Goal: Download file/media

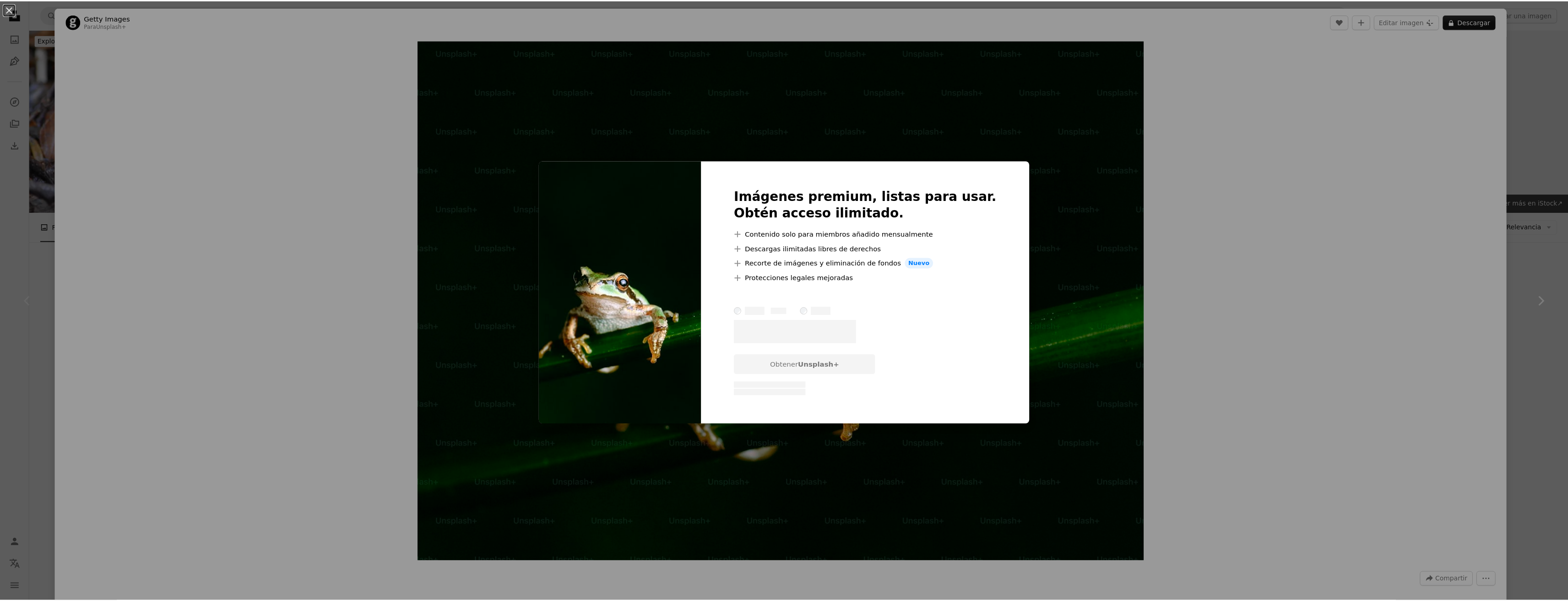
scroll to position [138, 0]
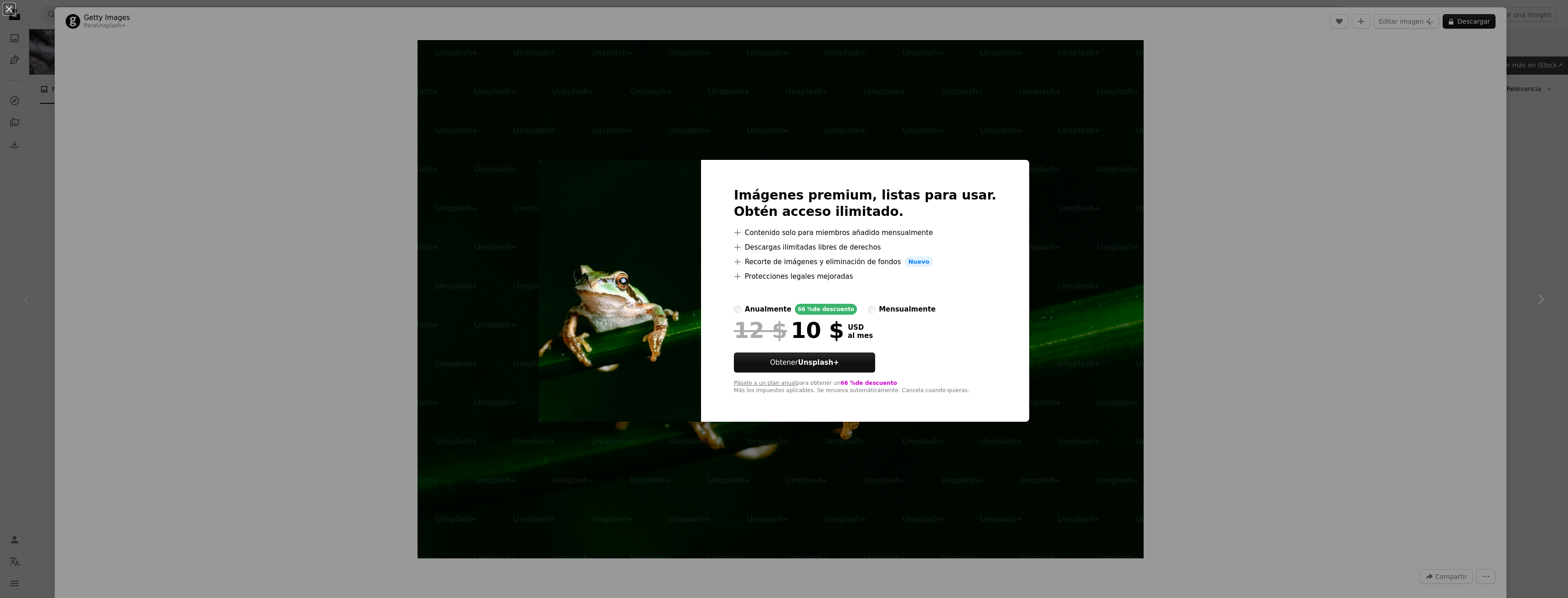
click at [763, 305] on label "anualmente 66 % de descuento" at bounding box center [796, 309] width 123 height 11
click at [1223, 172] on div "An X shape Imágenes premium, listas para usar. Obtén acceso ilimitado. A plus s…" at bounding box center [784, 299] width 1568 height 598
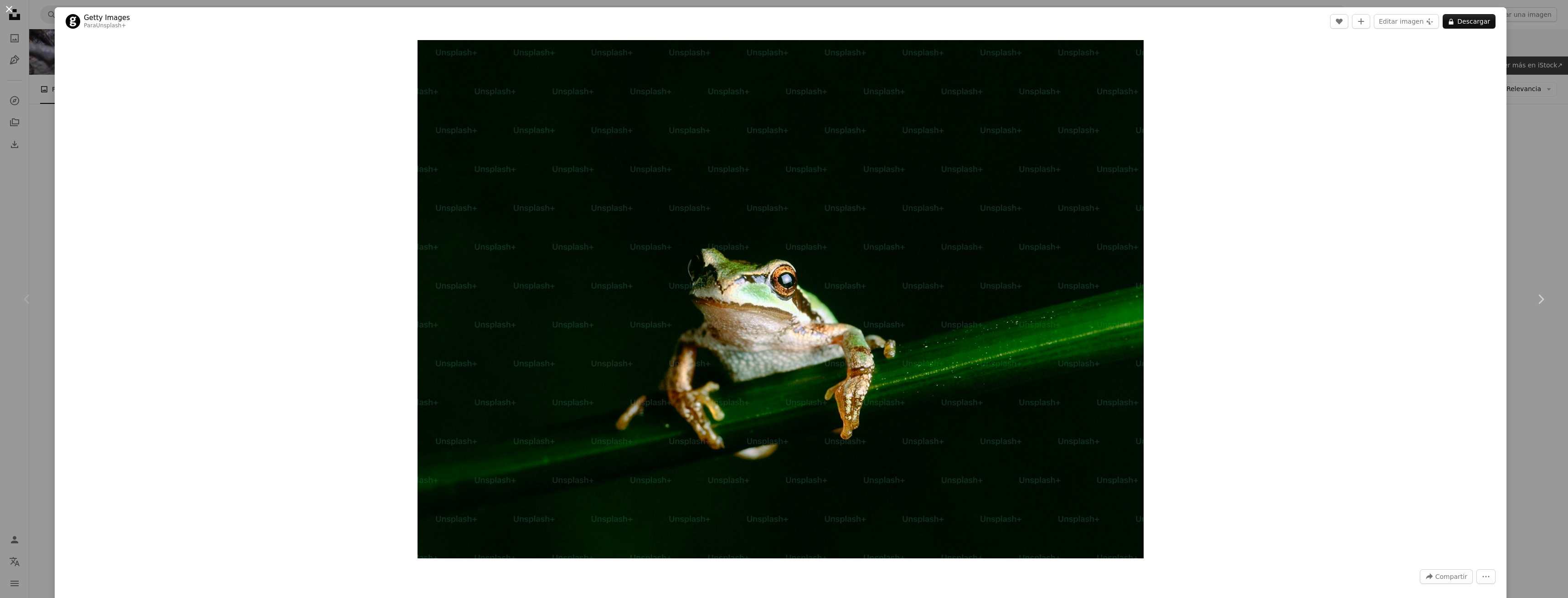
click at [9, 8] on button "An X shape" at bounding box center [9, 9] width 11 height 11
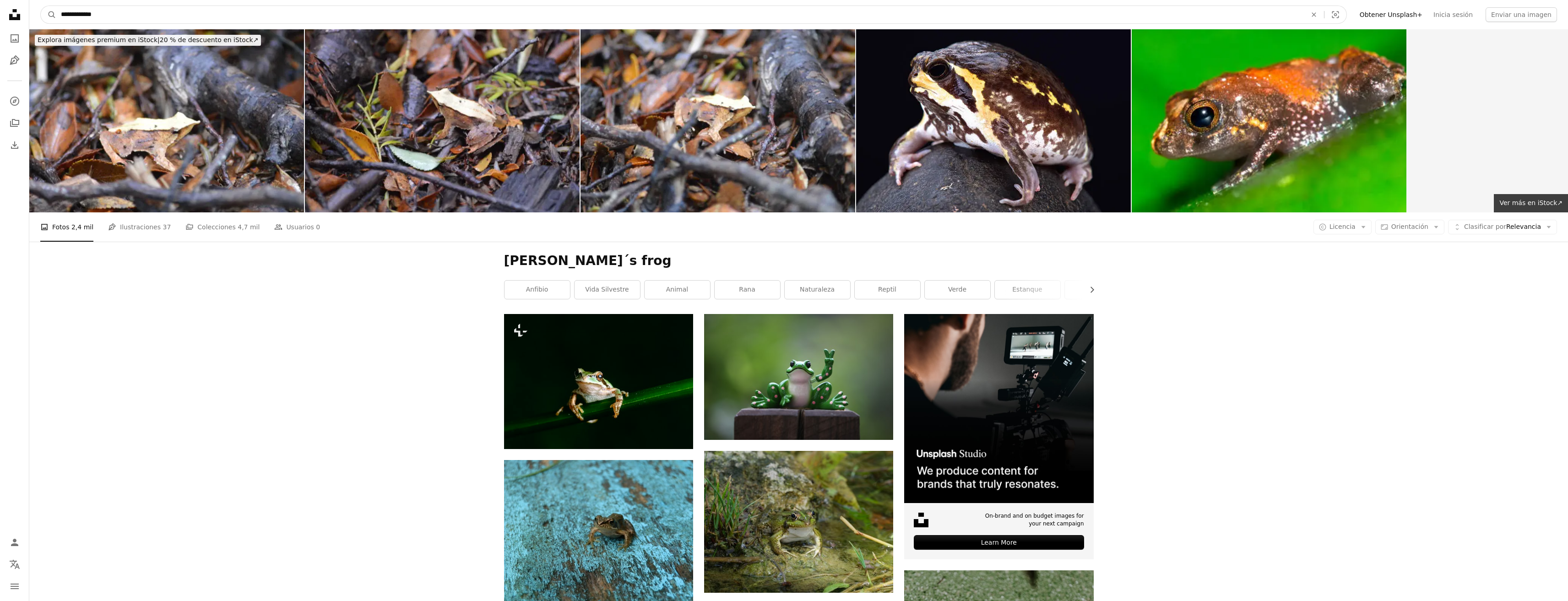
click at [114, 12] on input "**********" at bounding box center [680, 15] width 1248 height 17
type input "**********"
click button "A magnifying glass" at bounding box center [48, 15] width 15 height 17
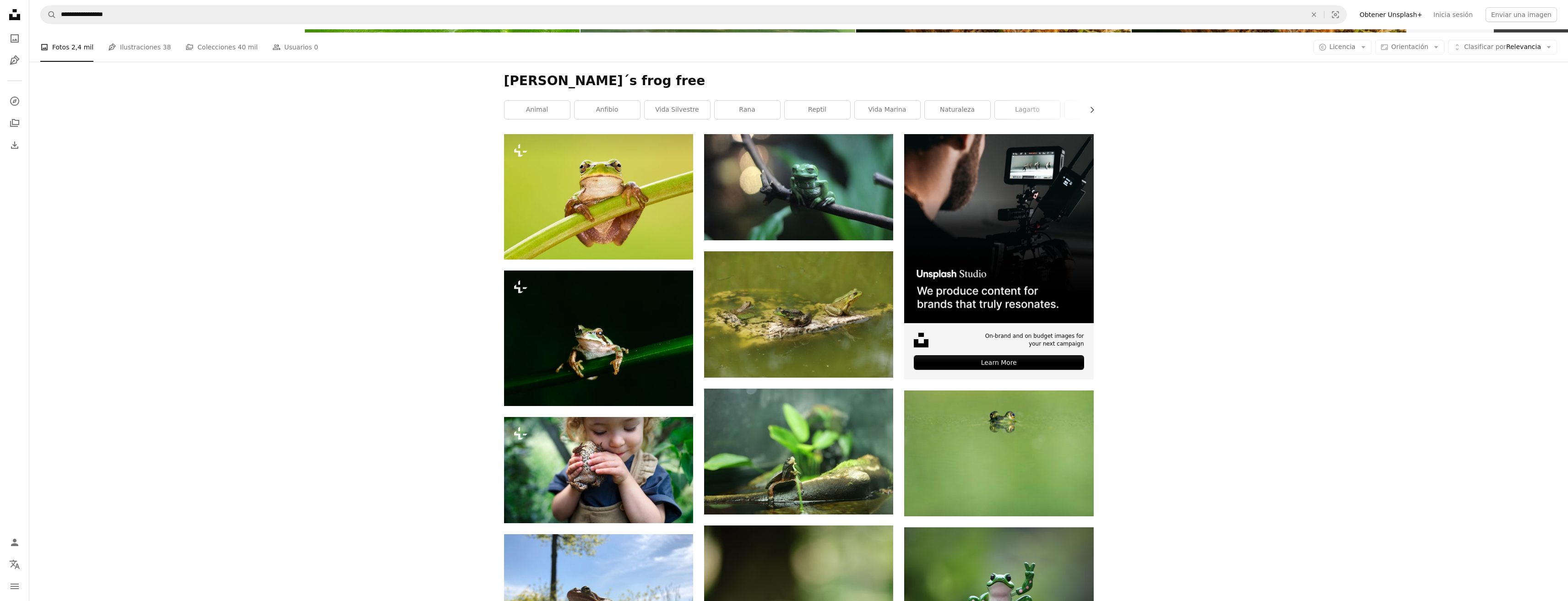
scroll to position [183, 0]
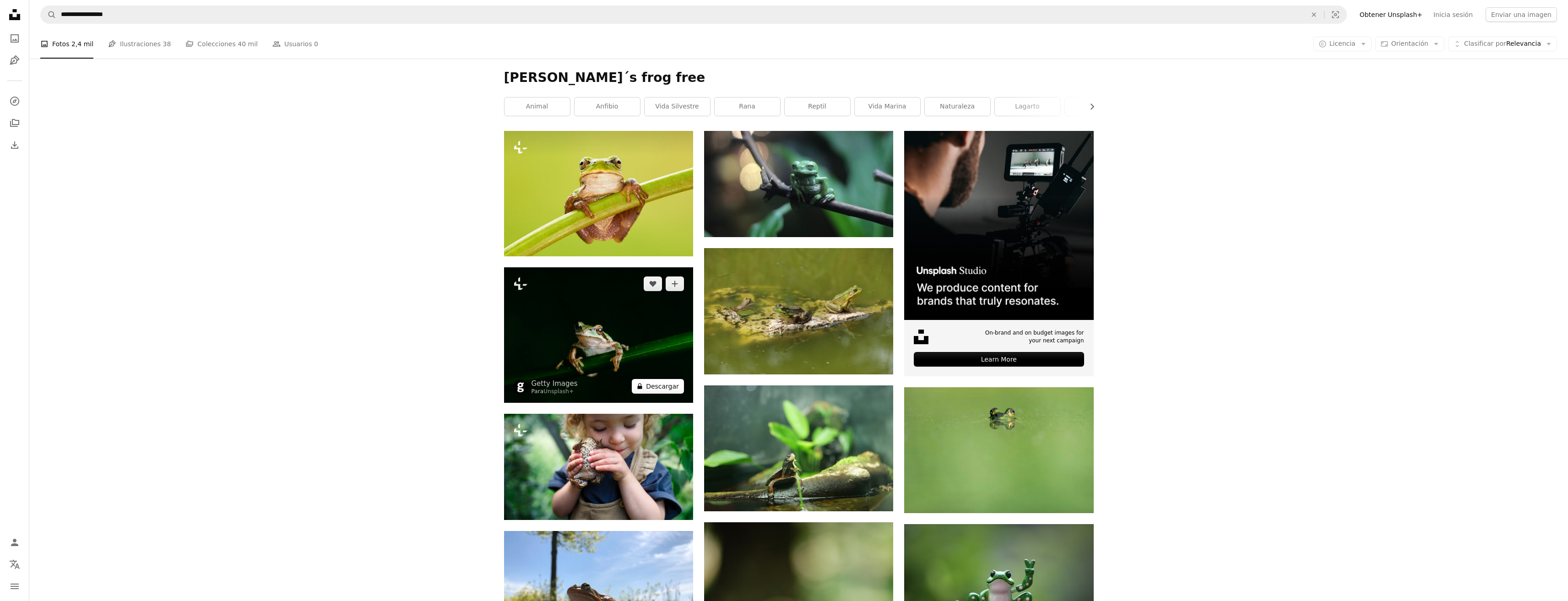
click at [659, 386] on button "A lock Descargar" at bounding box center [657, 386] width 52 height 15
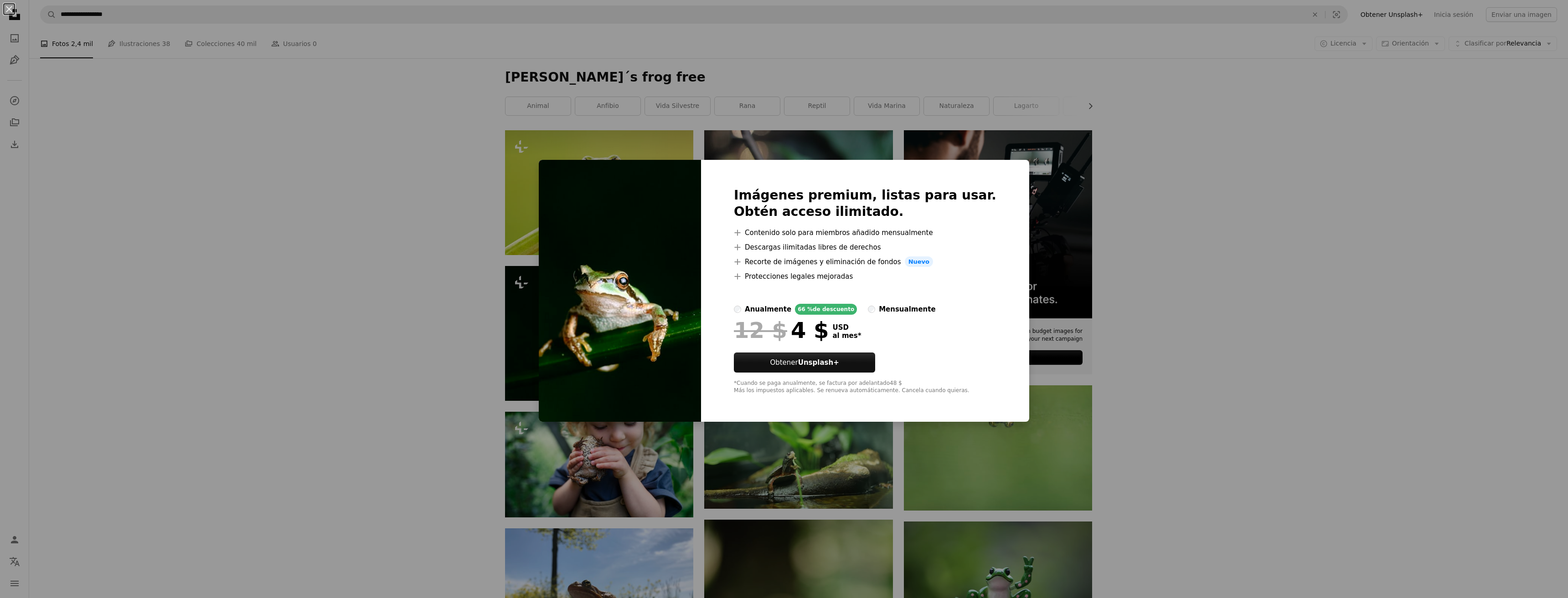
click at [393, 276] on div "An X shape Imágenes premium, listas para usar. Obtén acceso ilimitado. A plus s…" at bounding box center [784, 299] width 1568 height 598
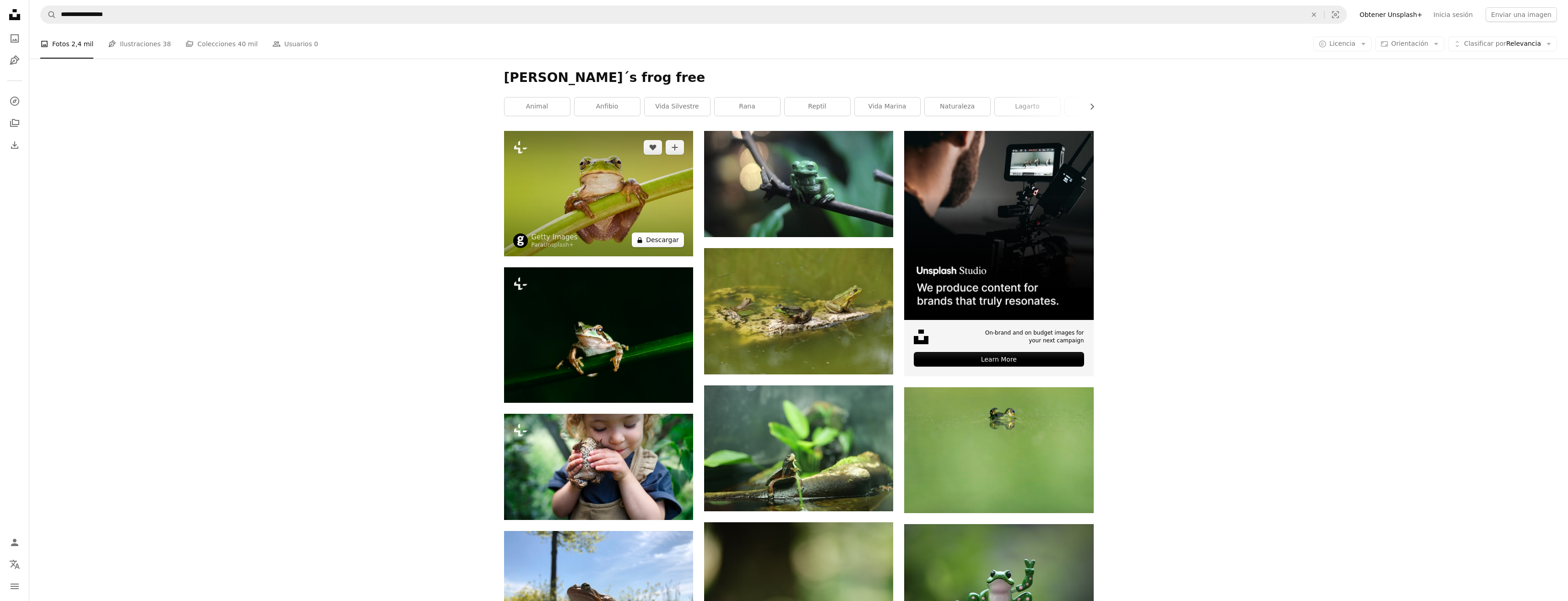
click at [666, 243] on button "A lock Descargar" at bounding box center [657, 240] width 52 height 15
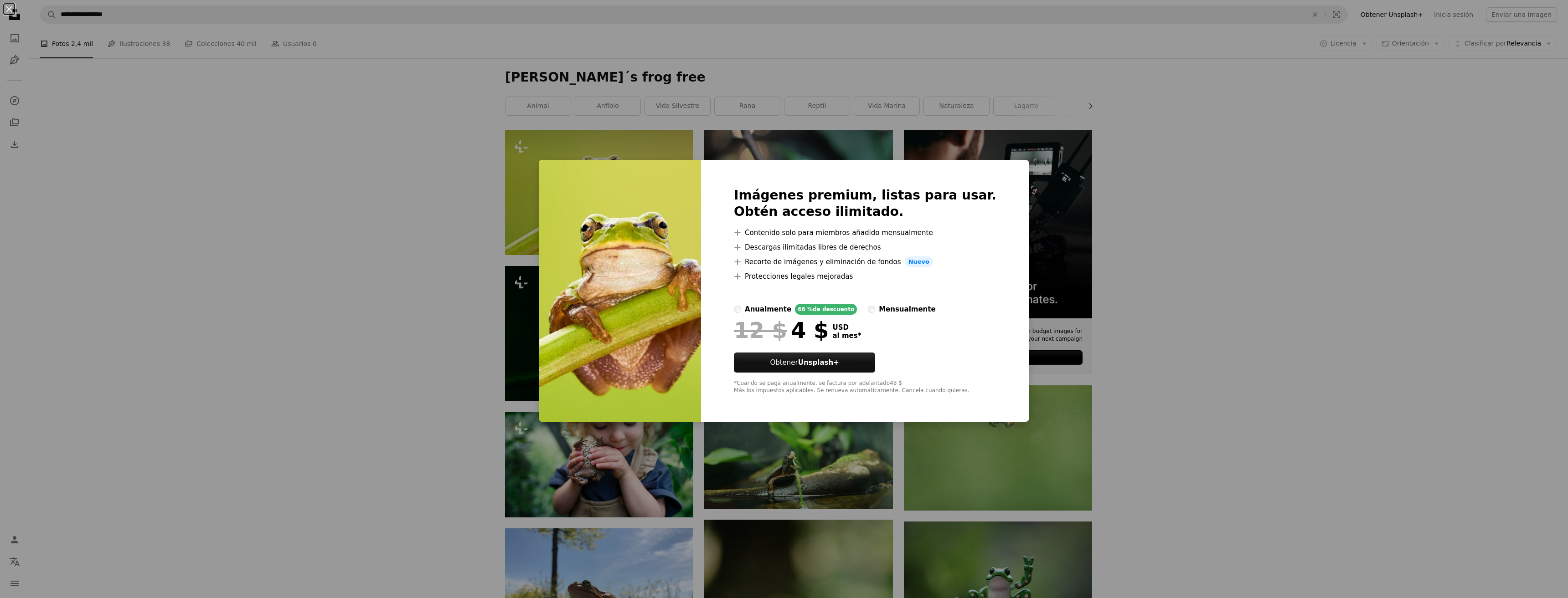
click at [426, 208] on div "An X shape Imágenes premium, listas para usar. Obtén acceso ilimitado. A plus s…" at bounding box center [784, 299] width 1568 height 598
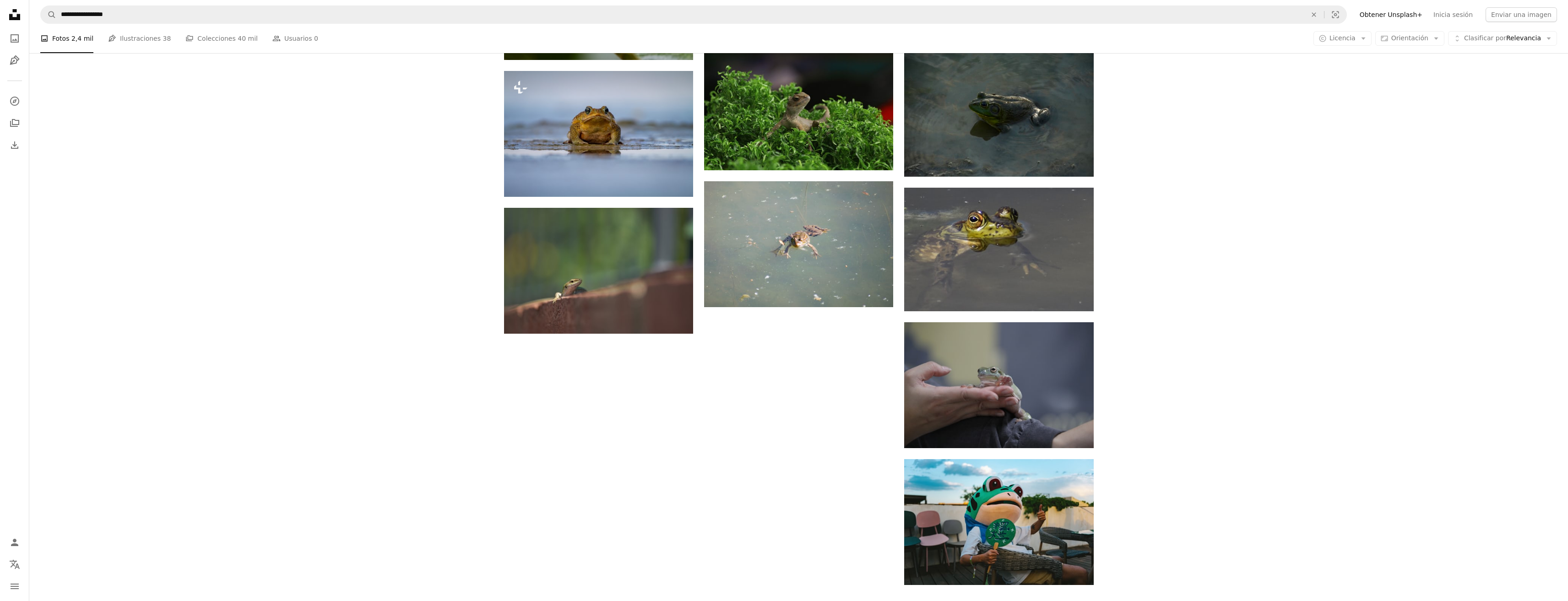
scroll to position [962, 0]
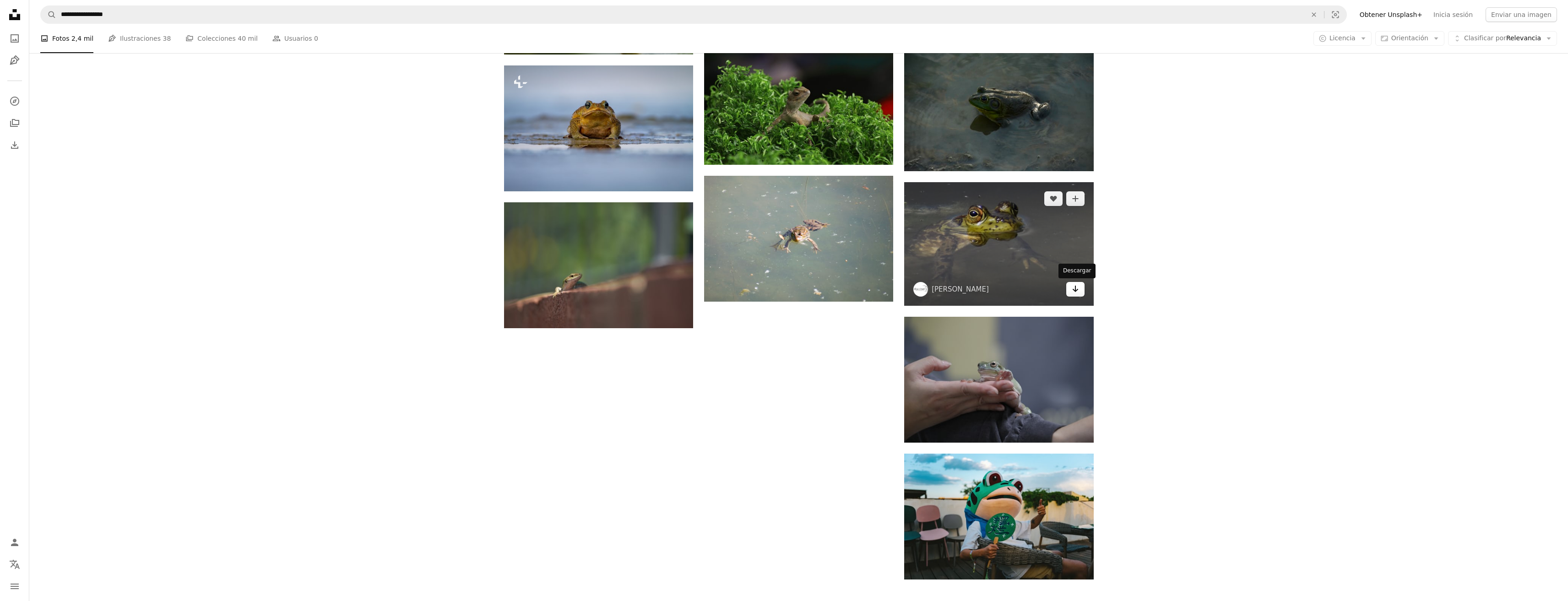
click at [1077, 287] on icon "Arrow pointing down" at bounding box center [1075, 289] width 7 height 11
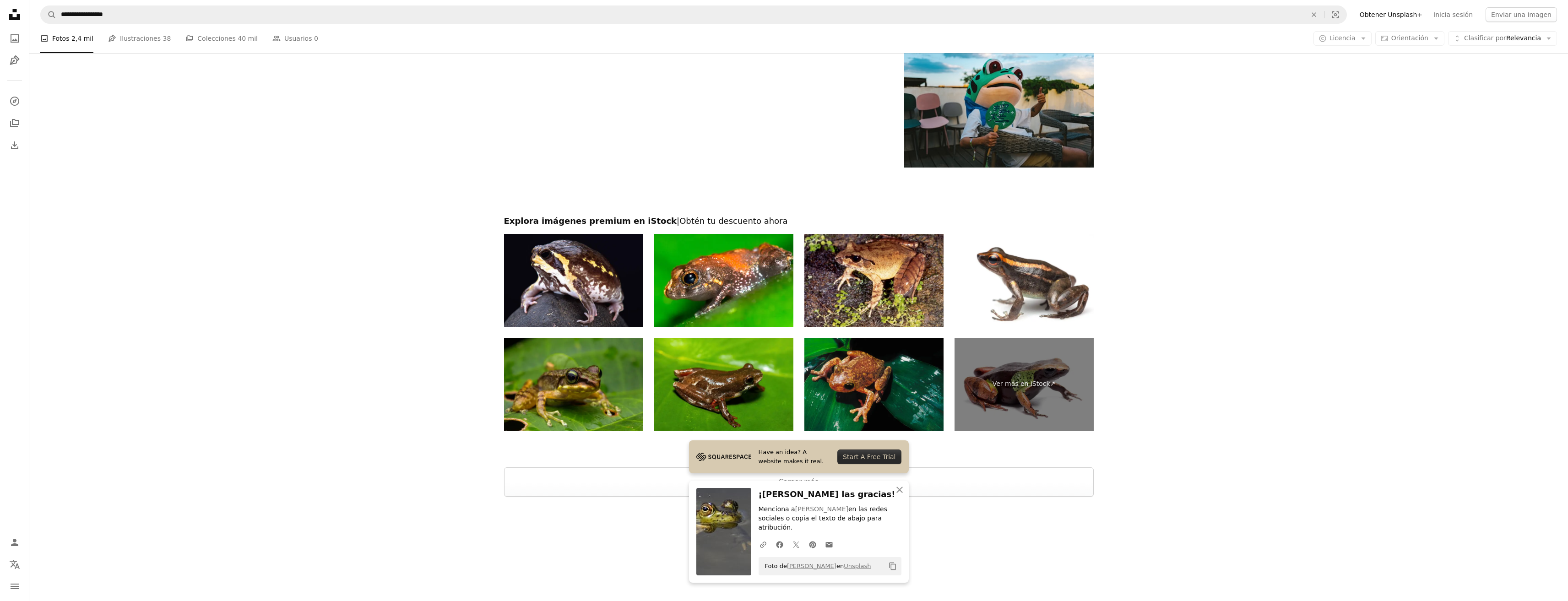
scroll to position [1374, 0]
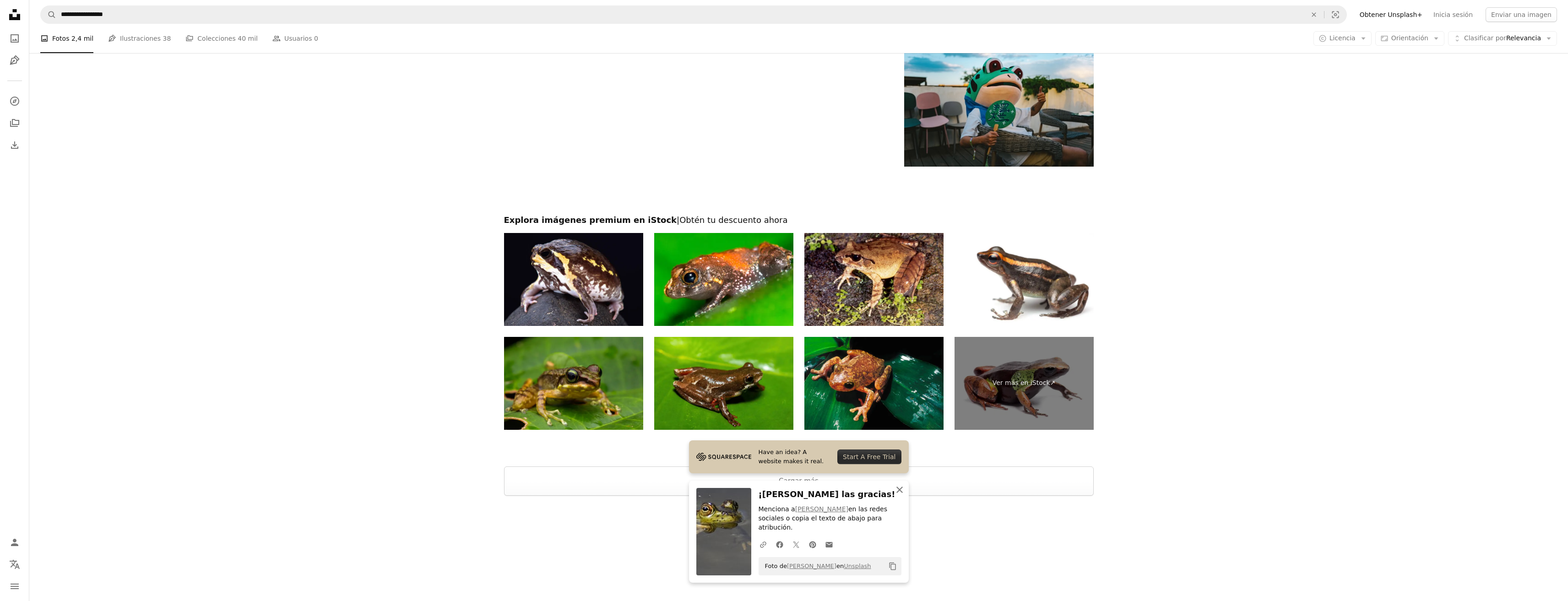
click at [899, 493] on icon "button" at bounding box center [899, 490] width 6 height 6
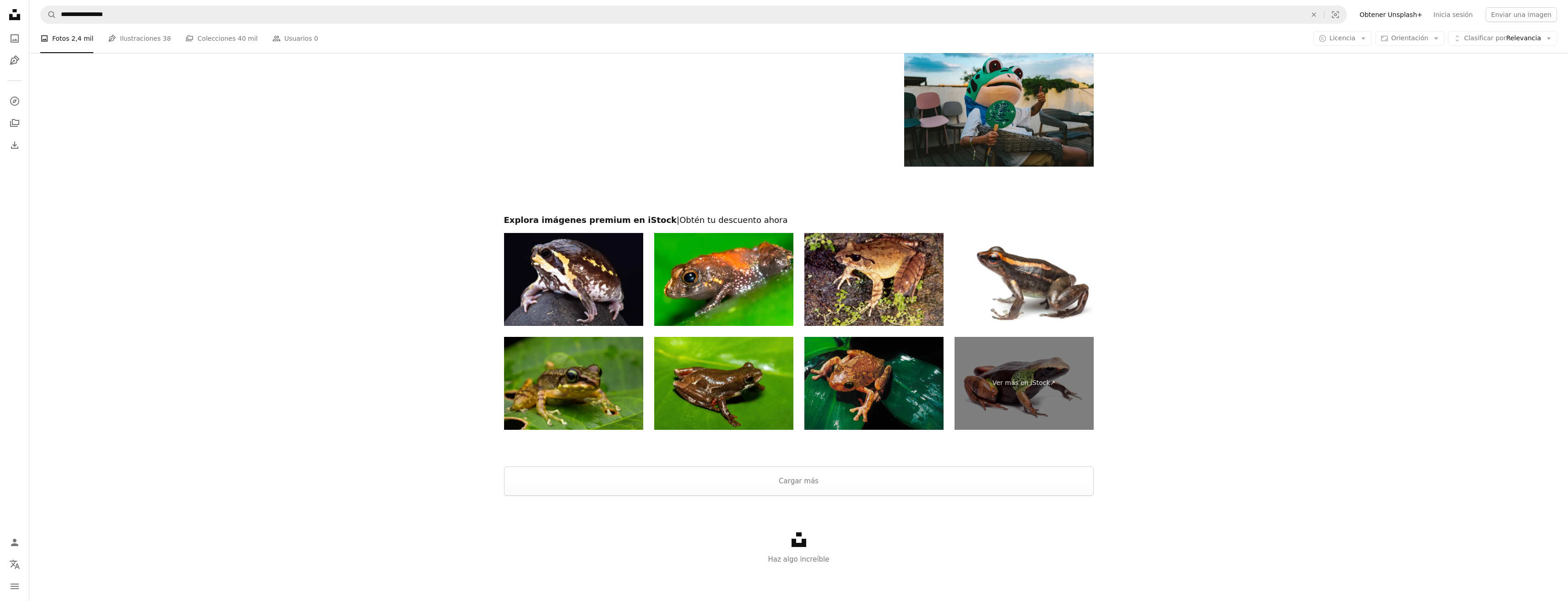
click at [907, 405] on img at bounding box center [874, 383] width 139 height 93
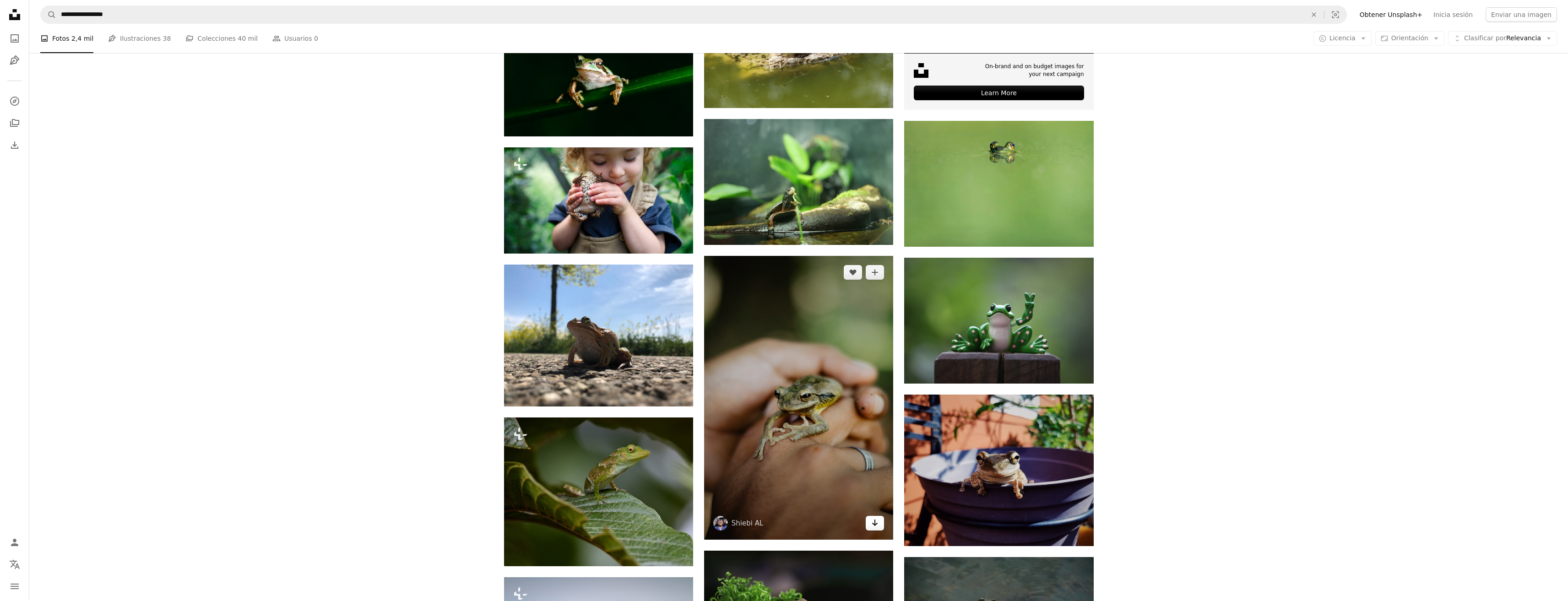
scroll to position [459, 0]
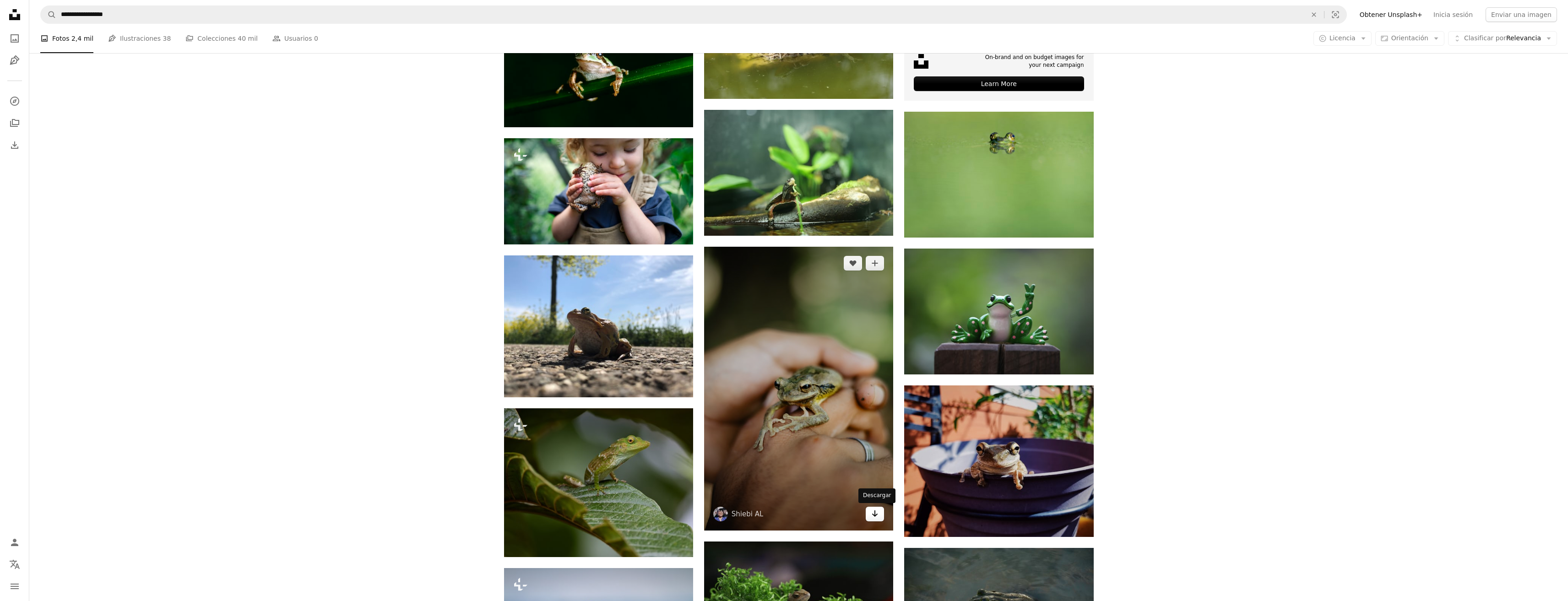
click at [874, 513] on icon "Arrow pointing down" at bounding box center [875, 514] width 7 height 11
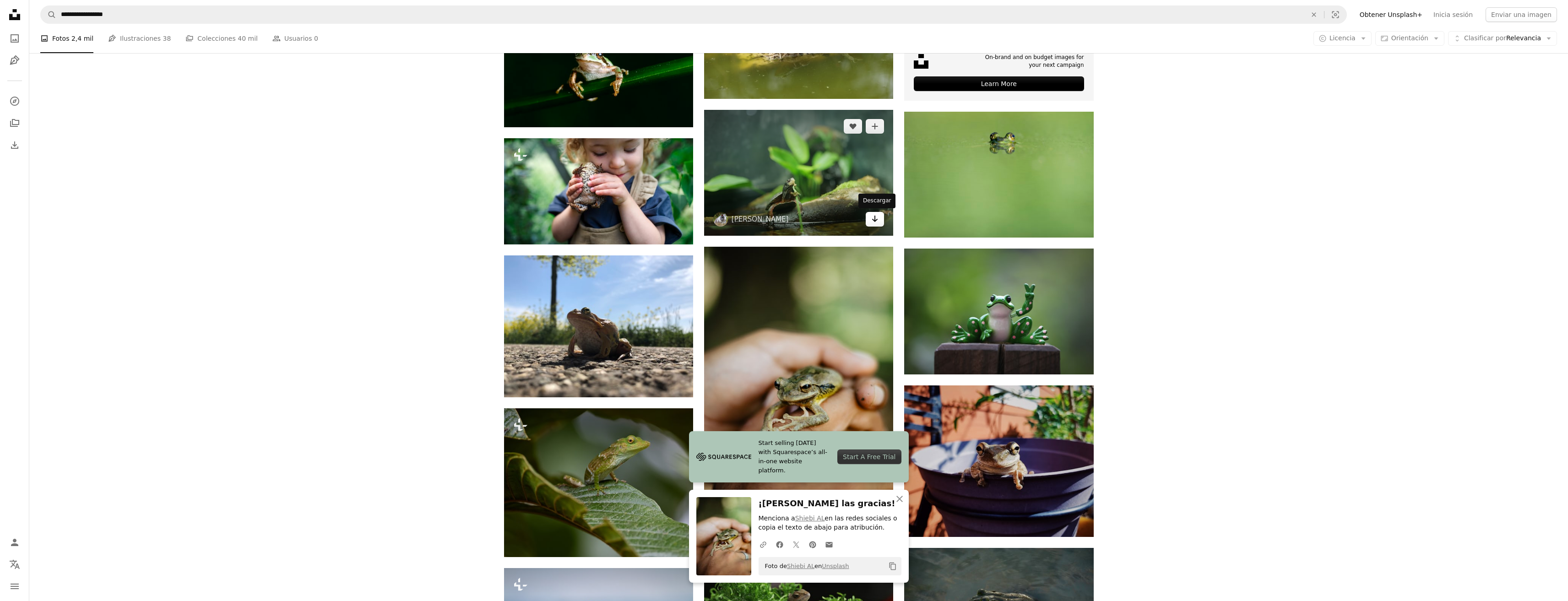
click at [877, 223] on icon "Arrow pointing down" at bounding box center [875, 219] width 7 height 11
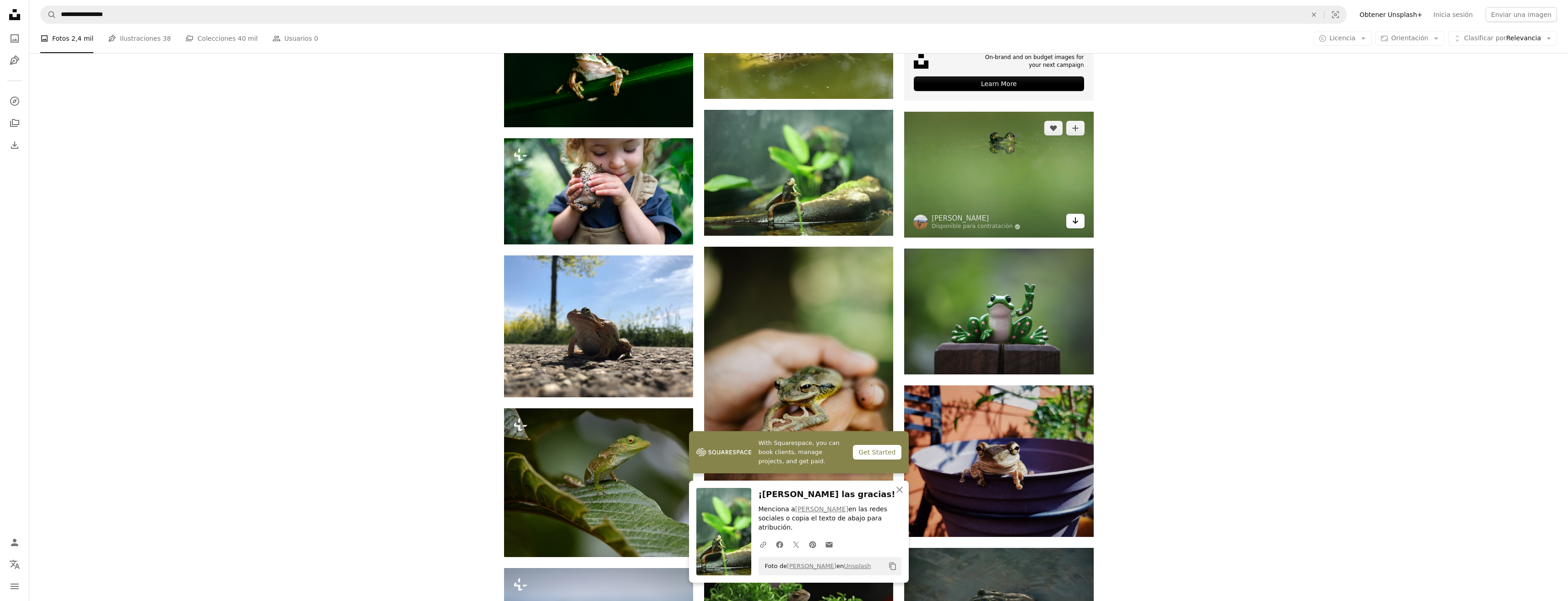
click at [1079, 225] on link "Arrow pointing down" at bounding box center [1075, 221] width 18 height 15
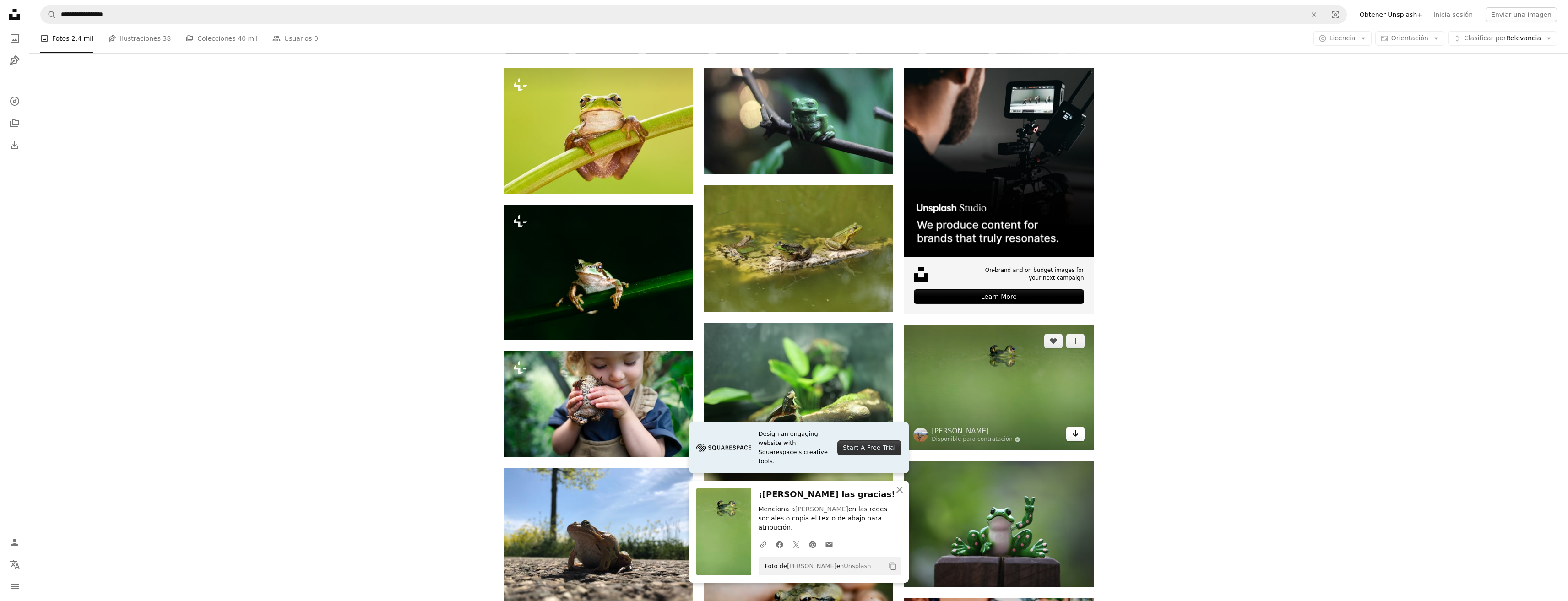
scroll to position [230, 0]
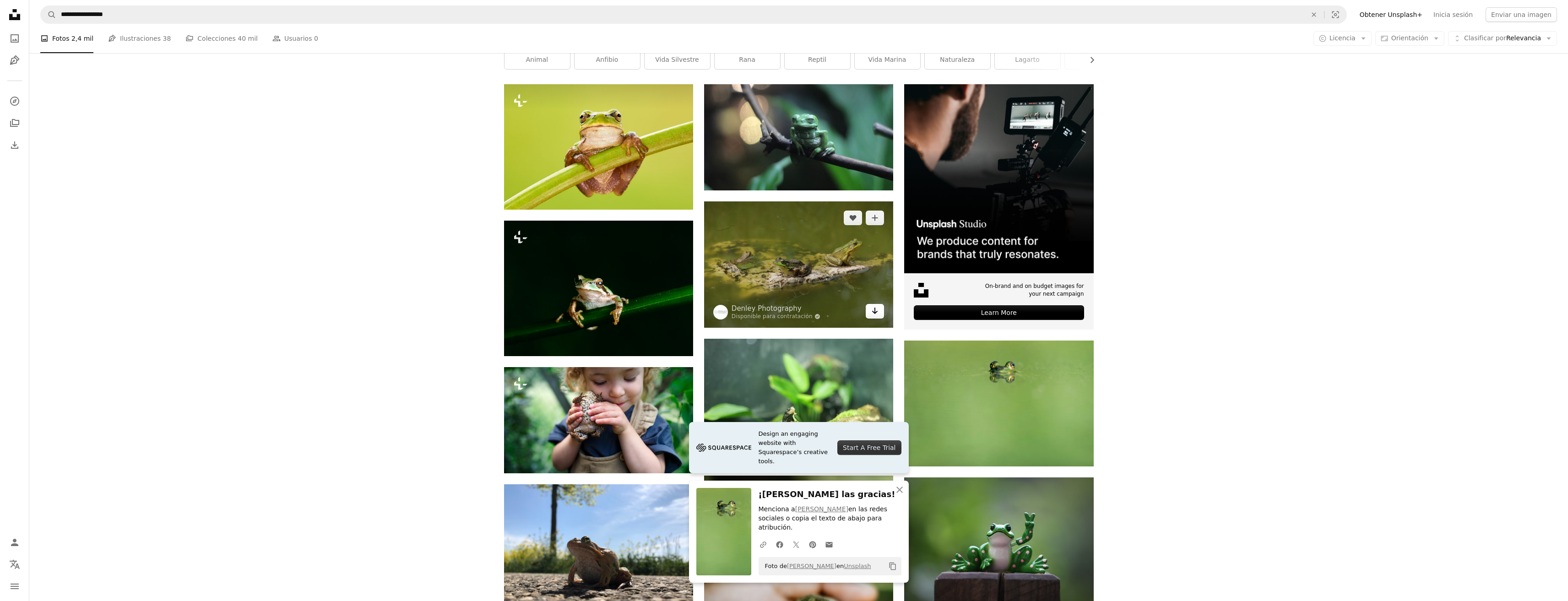
click at [875, 315] on icon "Arrow pointing down" at bounding box center [875, 311] width 7 height 11
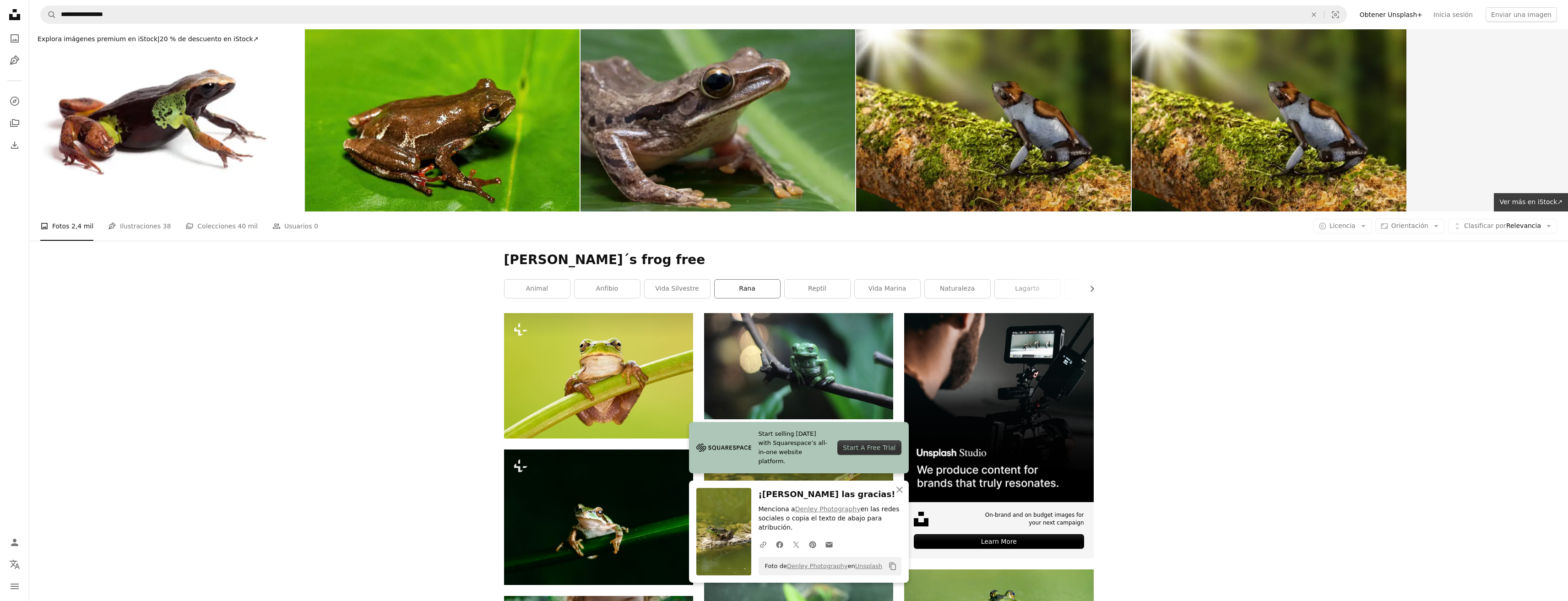
scroll to position [0, 0]
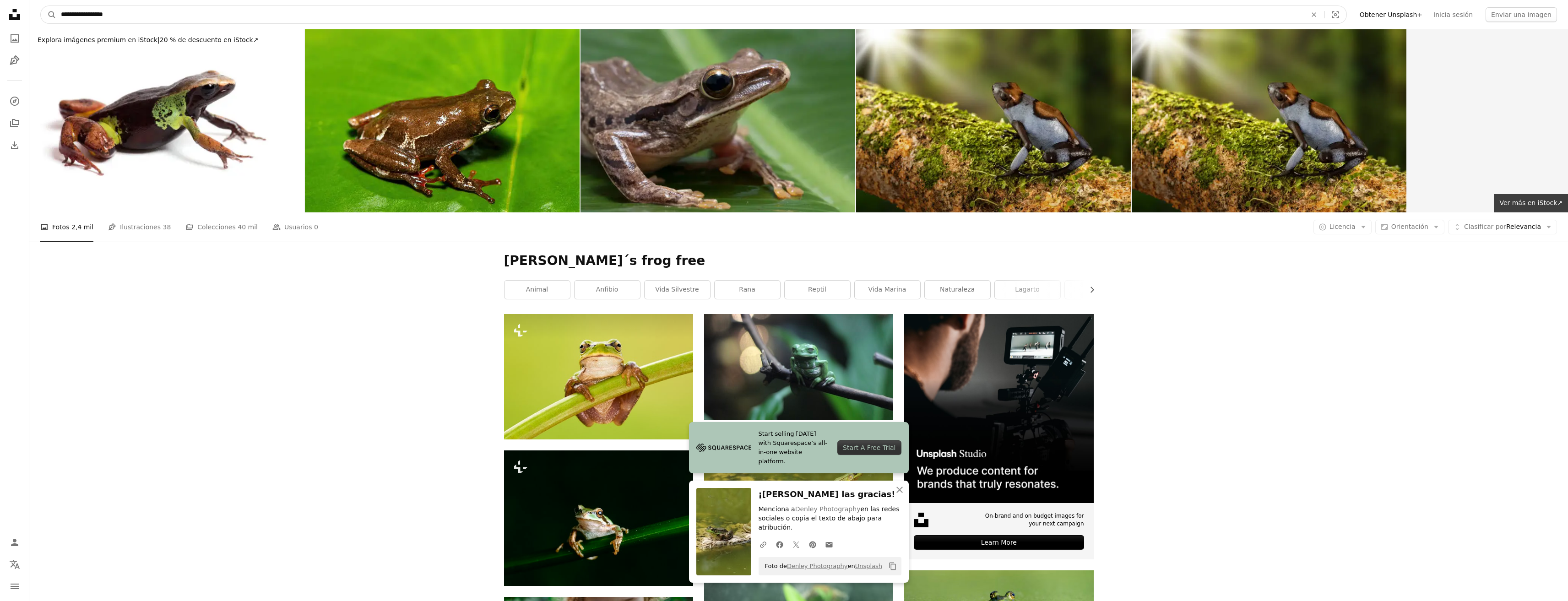
drag, startPoint x: 117, startPoint y: 17, endPoint x: 41, endPoint y: 26, distance: 76.5
click at [41, 26] on nav "**********" at bounding box center [798, 15] width 1539 height 29
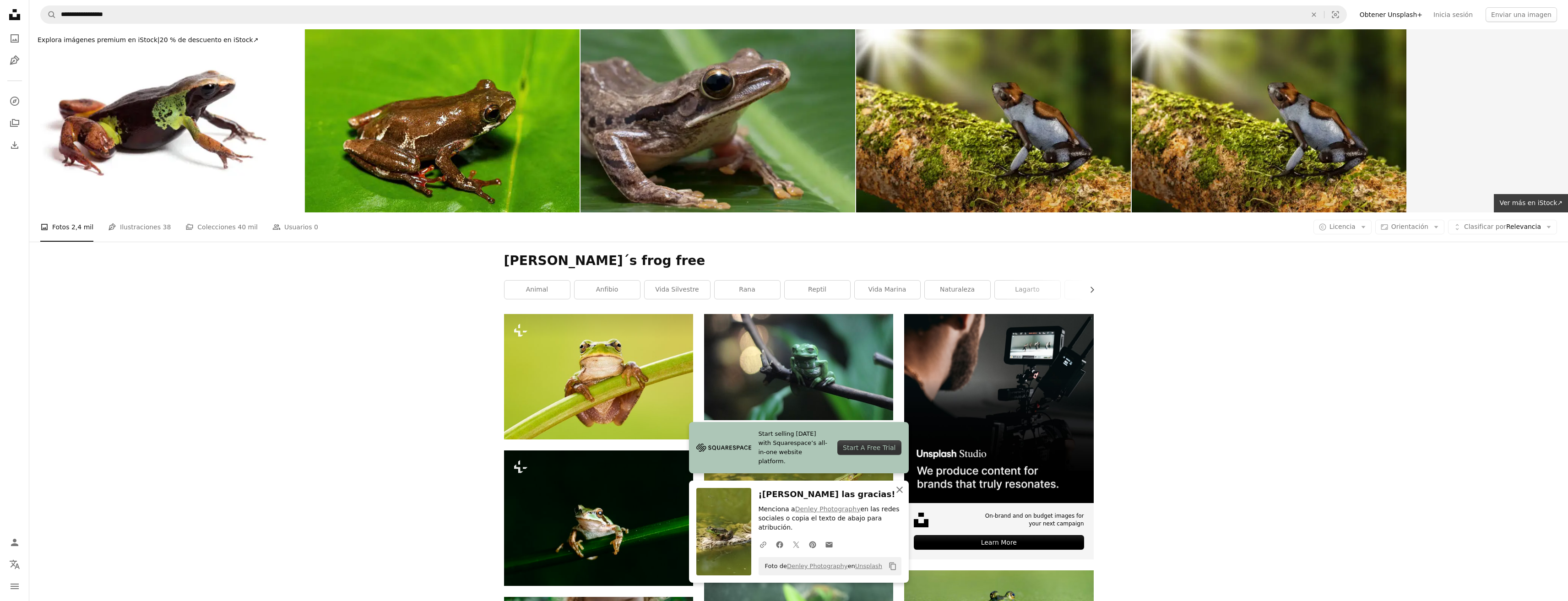
click at [896, 495] on icon "An X shape" at bounding box center [899, 490] width 11 height 11
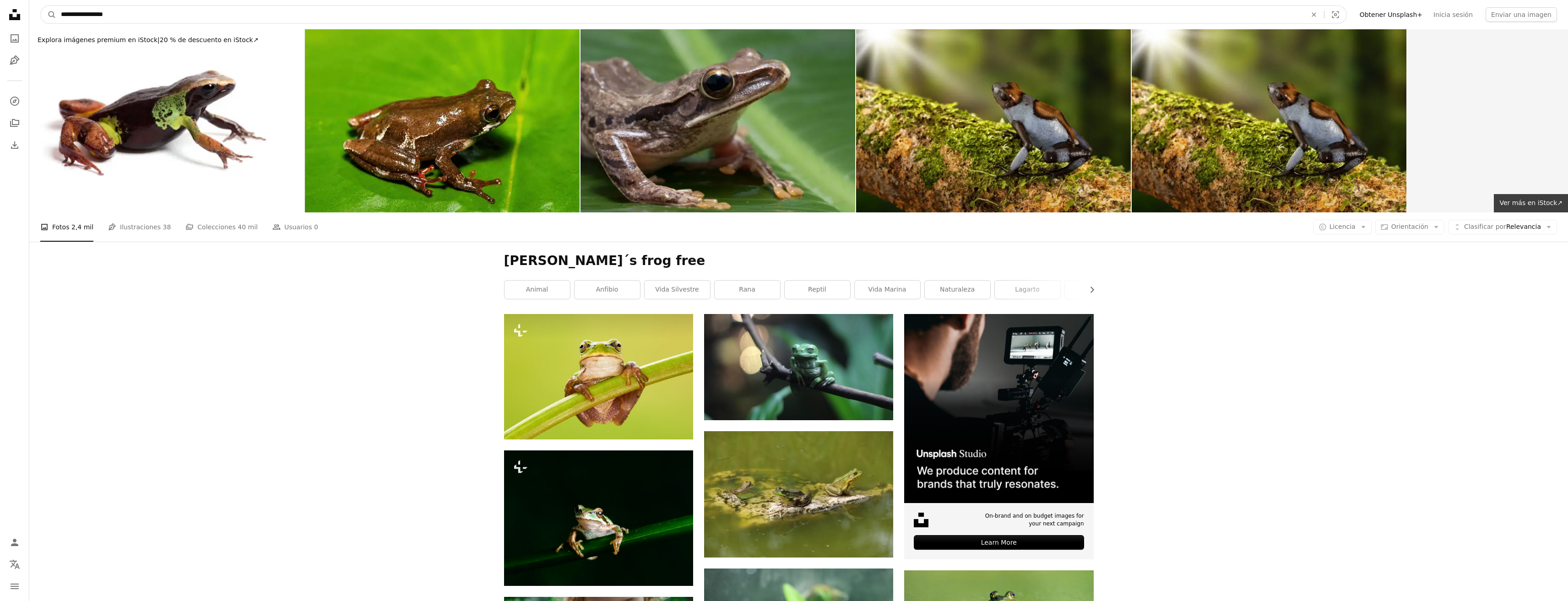
click at [116, 14] on input "**********" at bounding box center [680, 15] width 1248 height 17
type input "*"
type input "**********"
click at [41, 6] on button "A magnifying glass" at bounding box center [48, 15] width 15 height 17
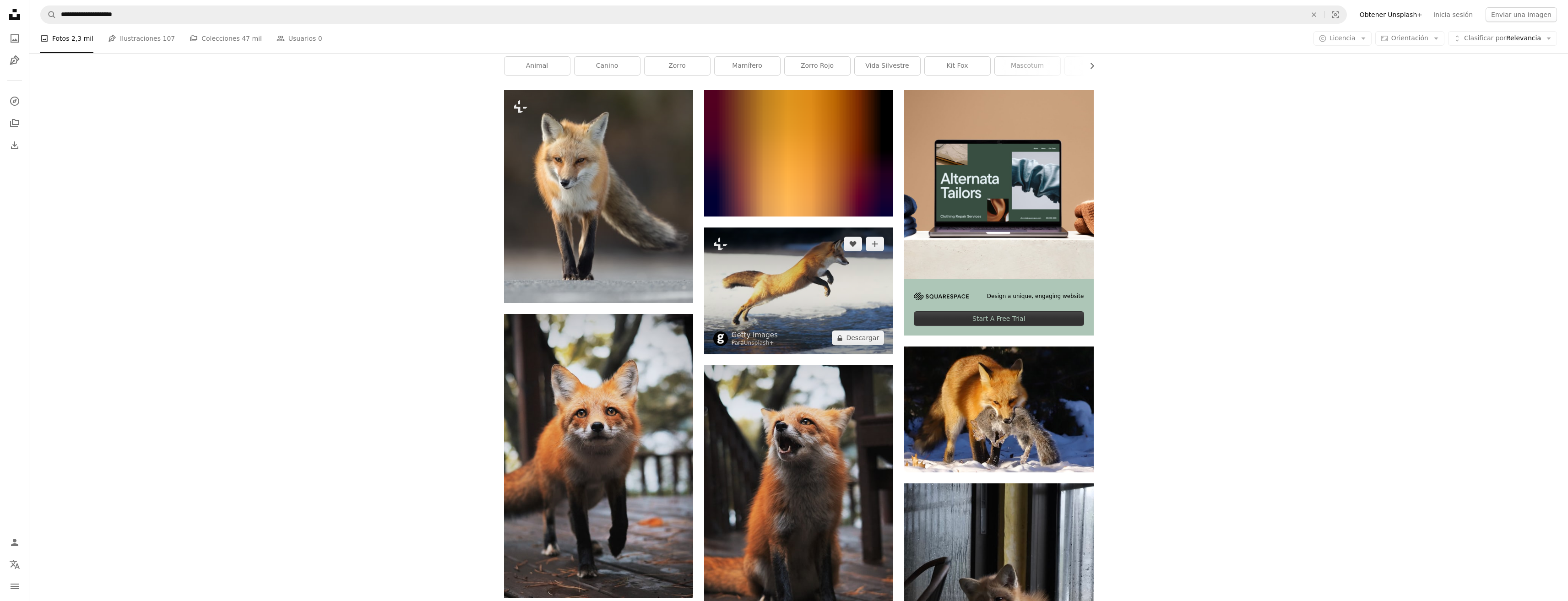
scroll to position [320, 0]
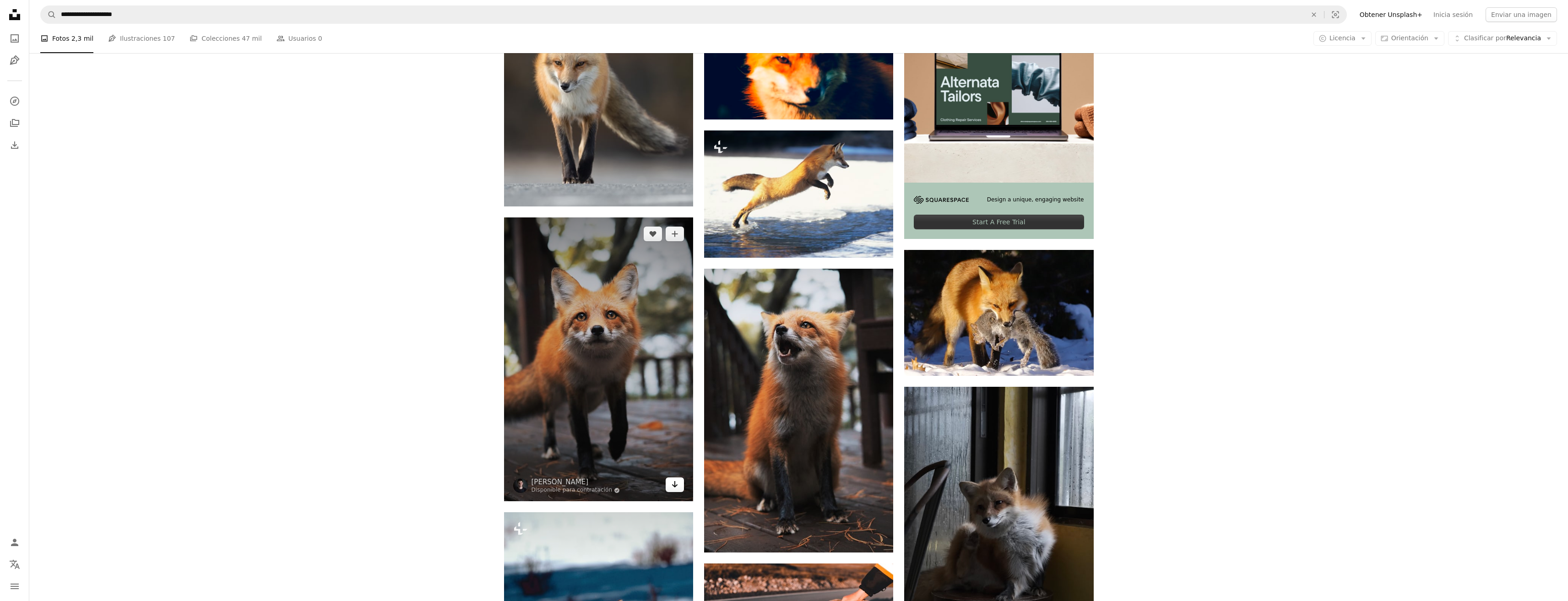
click at [677, 484] on icon "Arrow pointing down" at bounding box center [675, 484] width 7 height 11
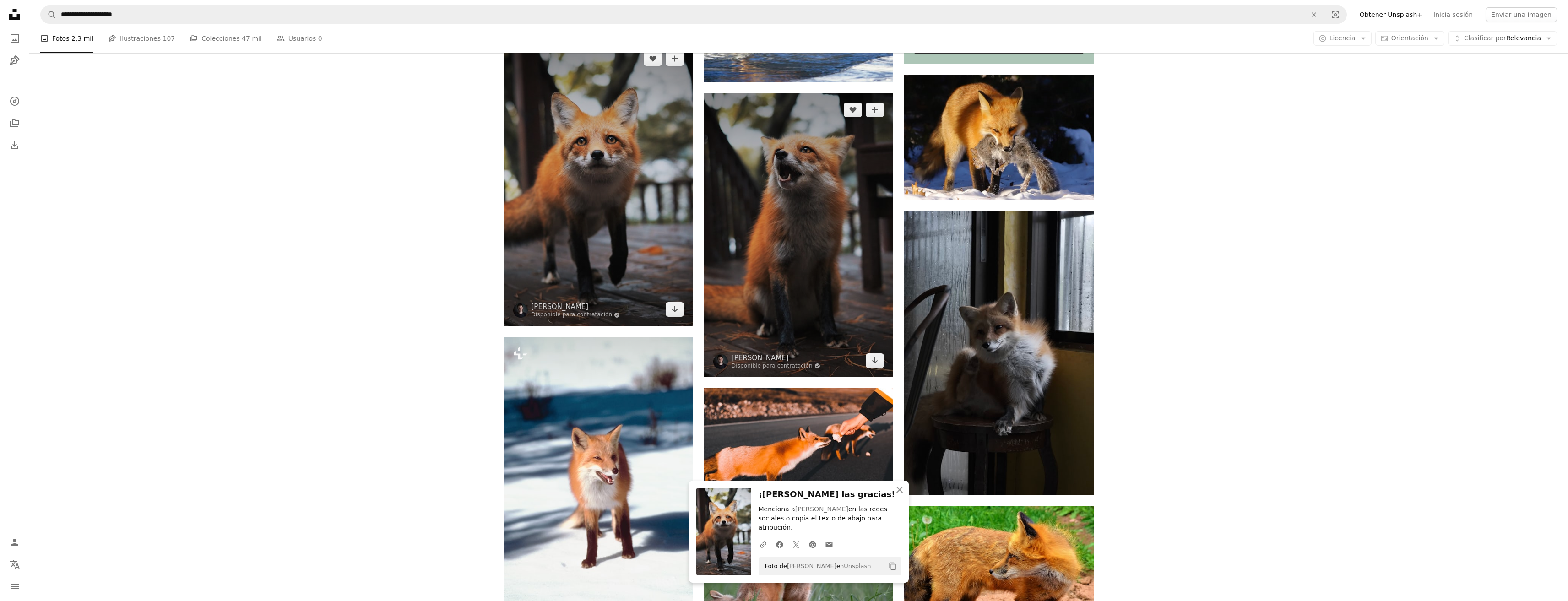
scroll to position [504, 0]
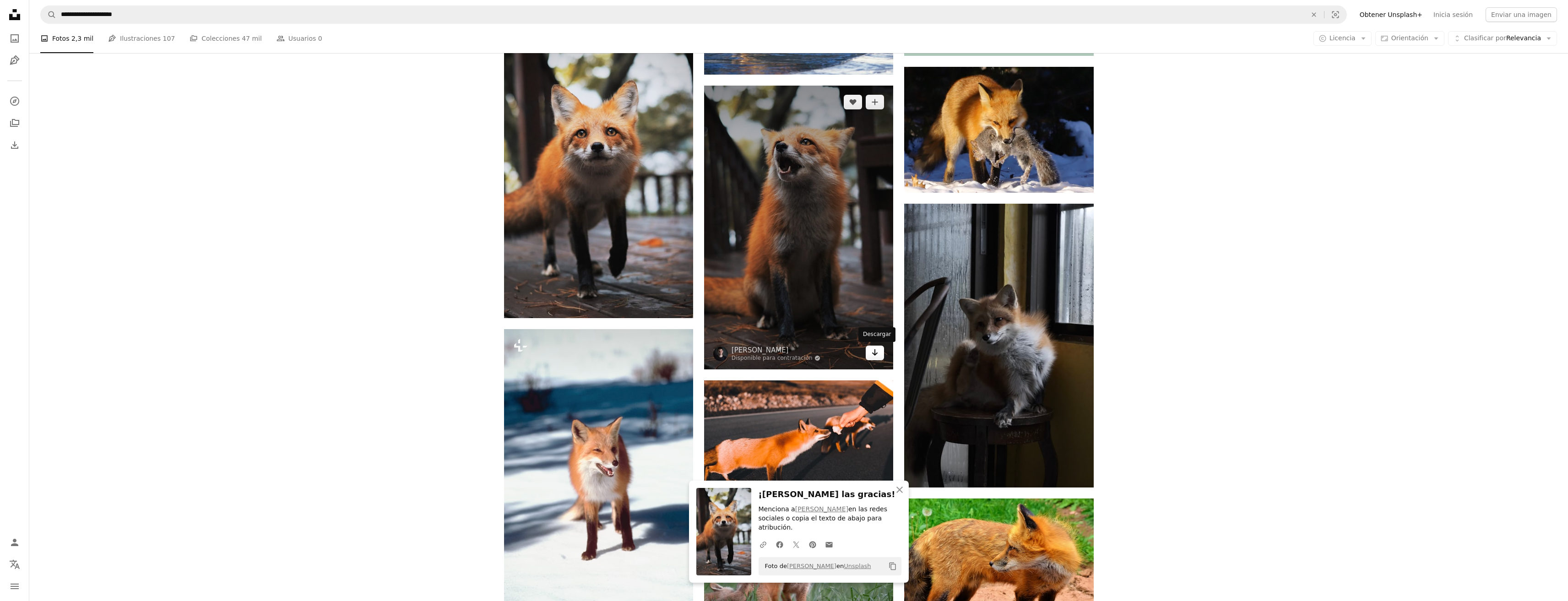
click at [874, 352] on icon "Arrow pointing down" at bounding box center [875, 353] width 7 height 11
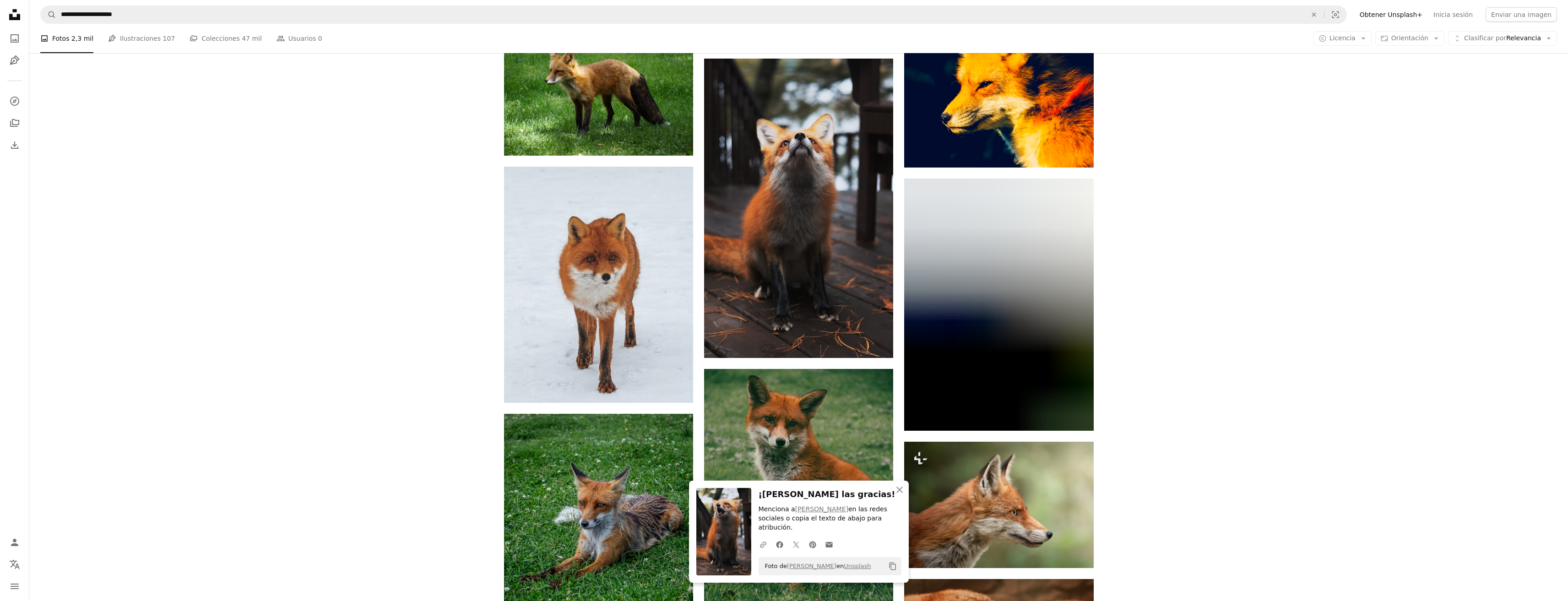
scroll to position [1099, 0]
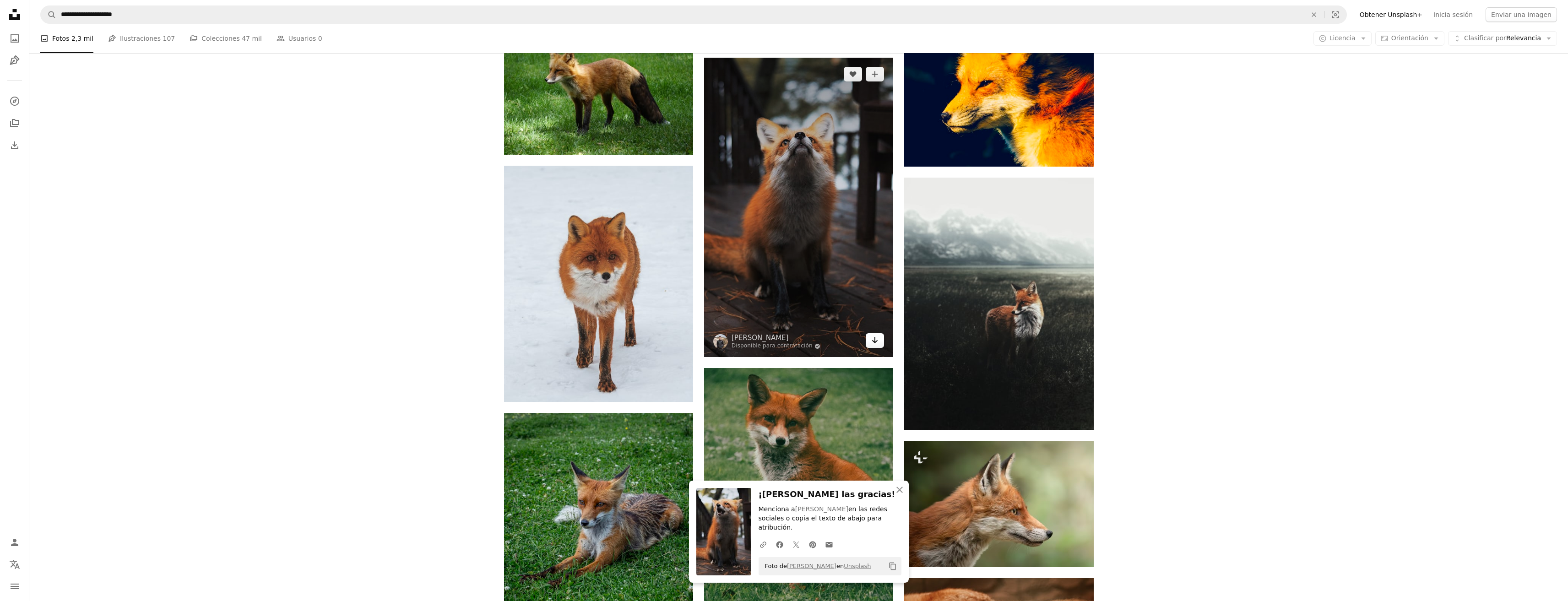
click at [873, 337] on icon "Arrow pointing down" at bounding box center [875, 340] width 7 height 11
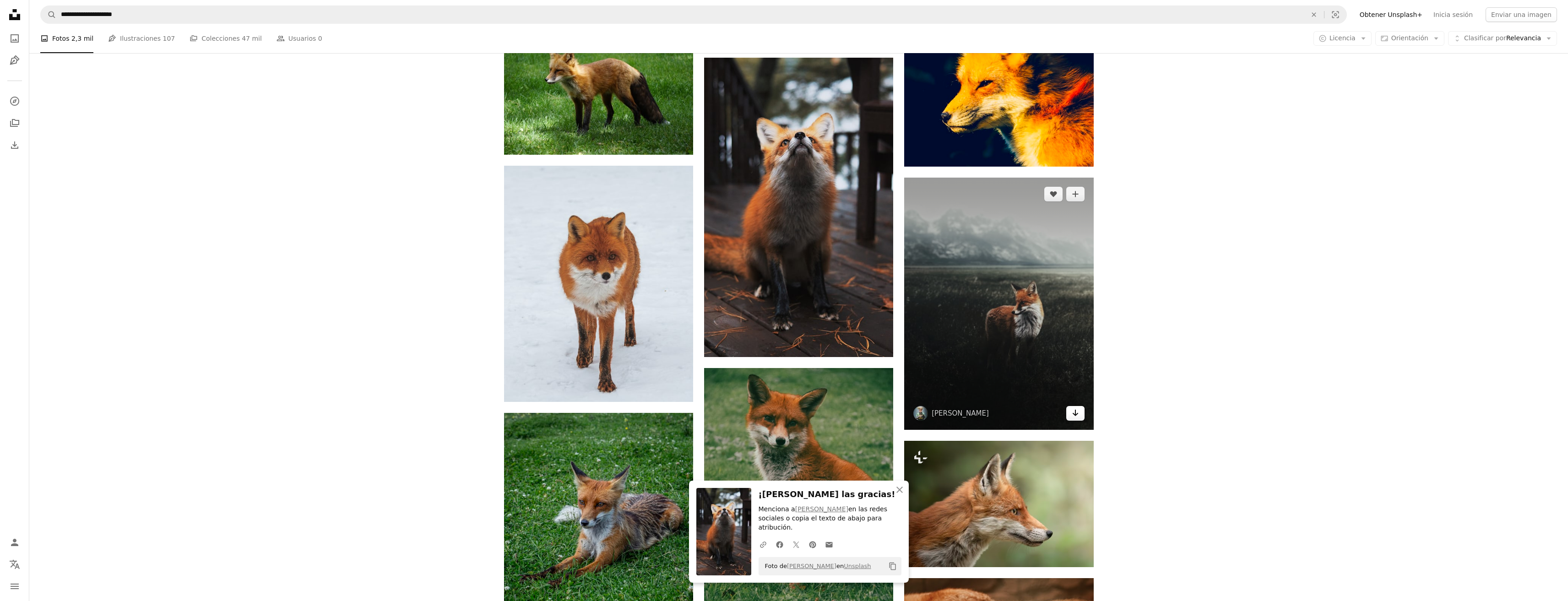
click at [1076, 415] on icon "Arrow pointing down" at bounding box center [1075, 413] width 7 height 11
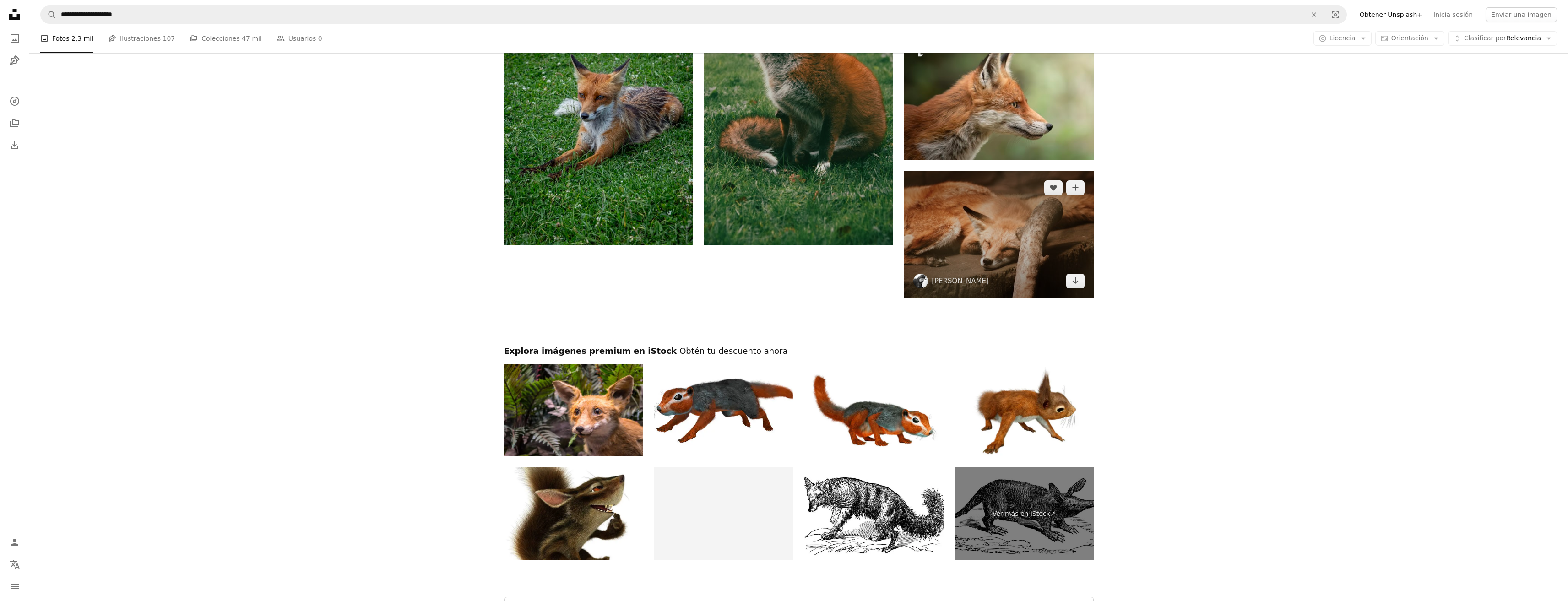
scroll to position [1511, 0]
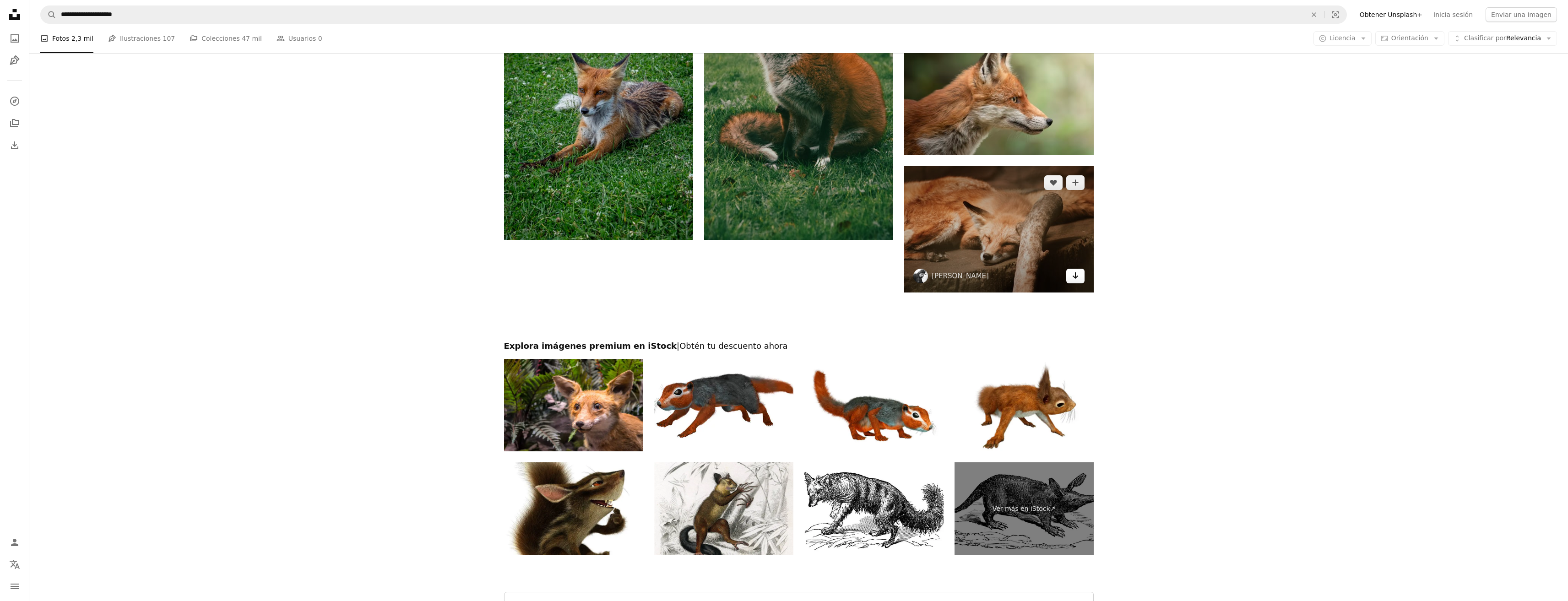
click at [1073, 278] on icon "Arrow pointing down" at bounding box center [1075, 276] width 7 height 11
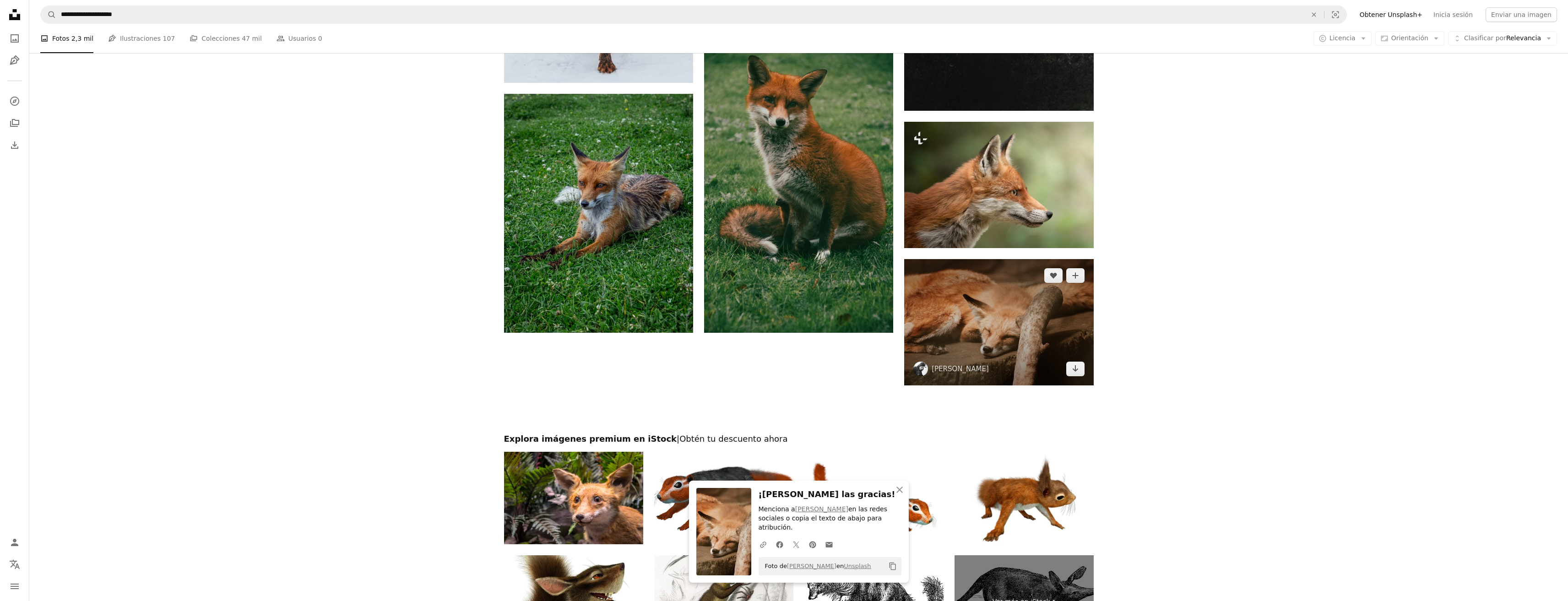
scroll to position [1407, 0]
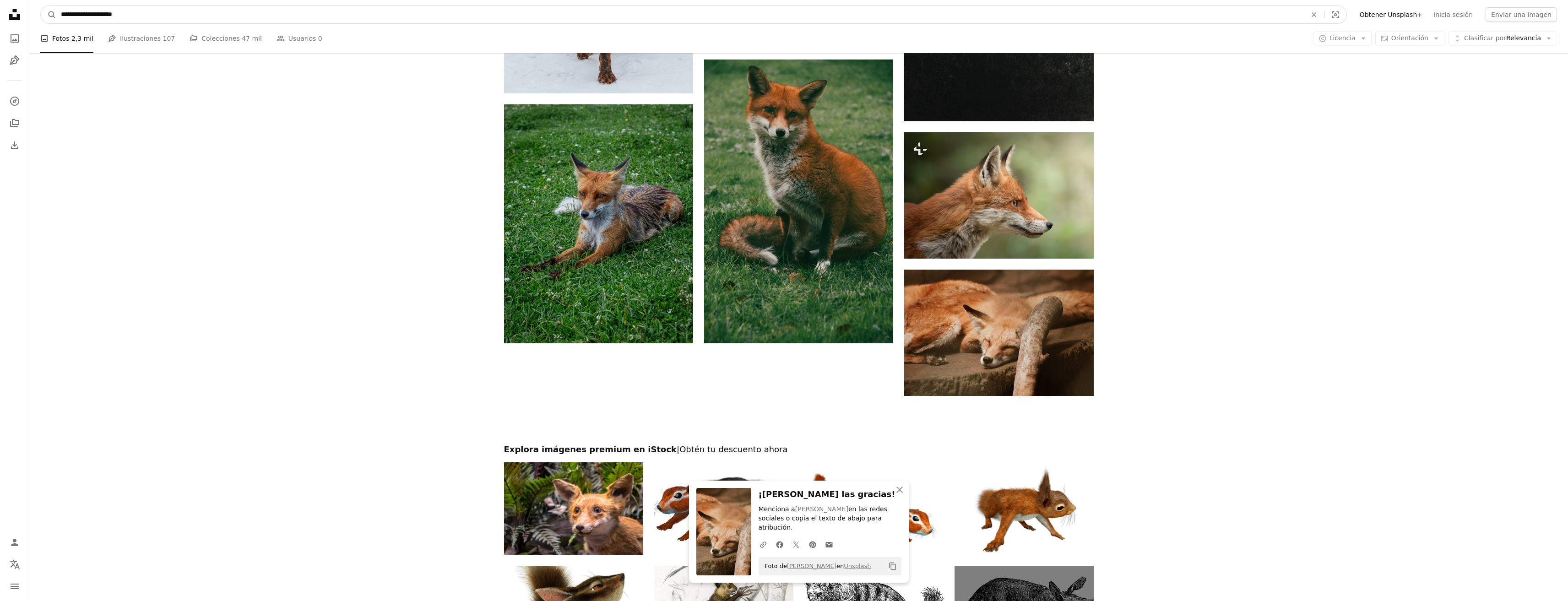
drag, startPoint x: 127, startPoint y: 15, endPoint x: 56, endPoint y: 17, distance: 71.0
click at [56, 17] on input "**********" at bounding box center [680, 15] width 1248 height 17
type input "**********"
click button "A magnifying glass" at bounding box center [48, 15] width 15 height 17
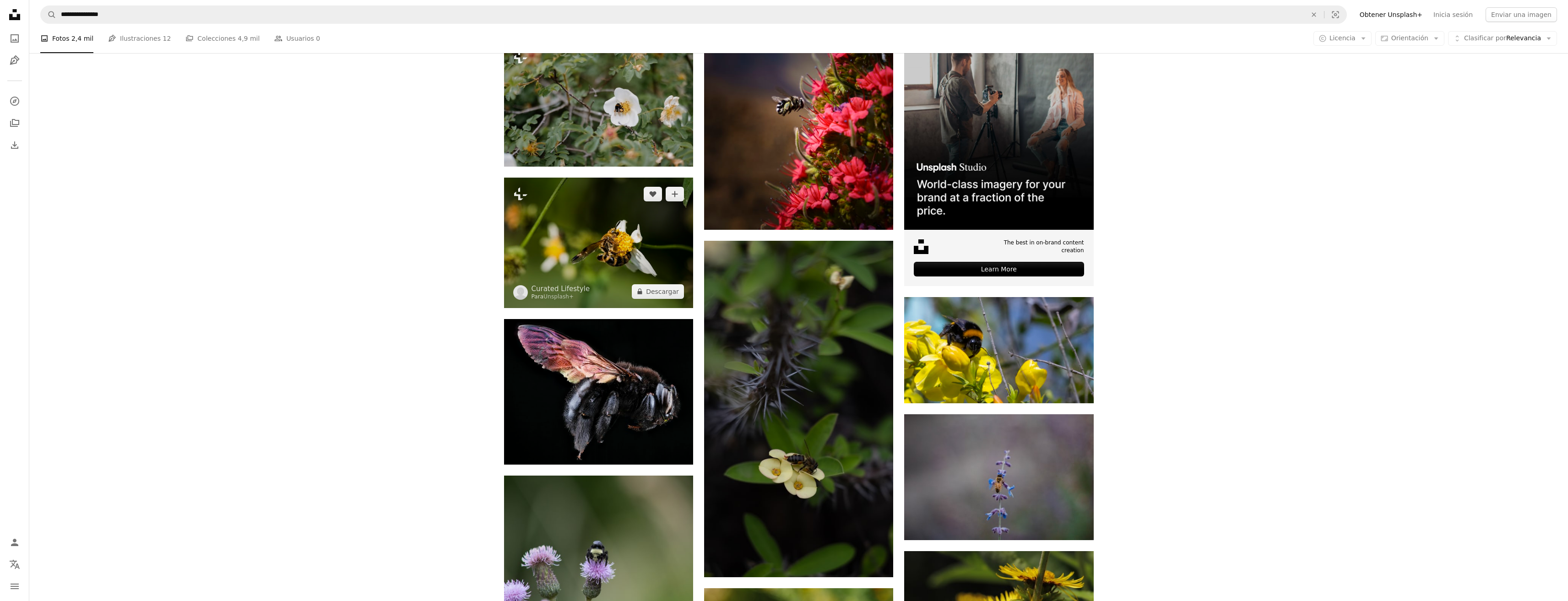
scroll to position [275, 0]
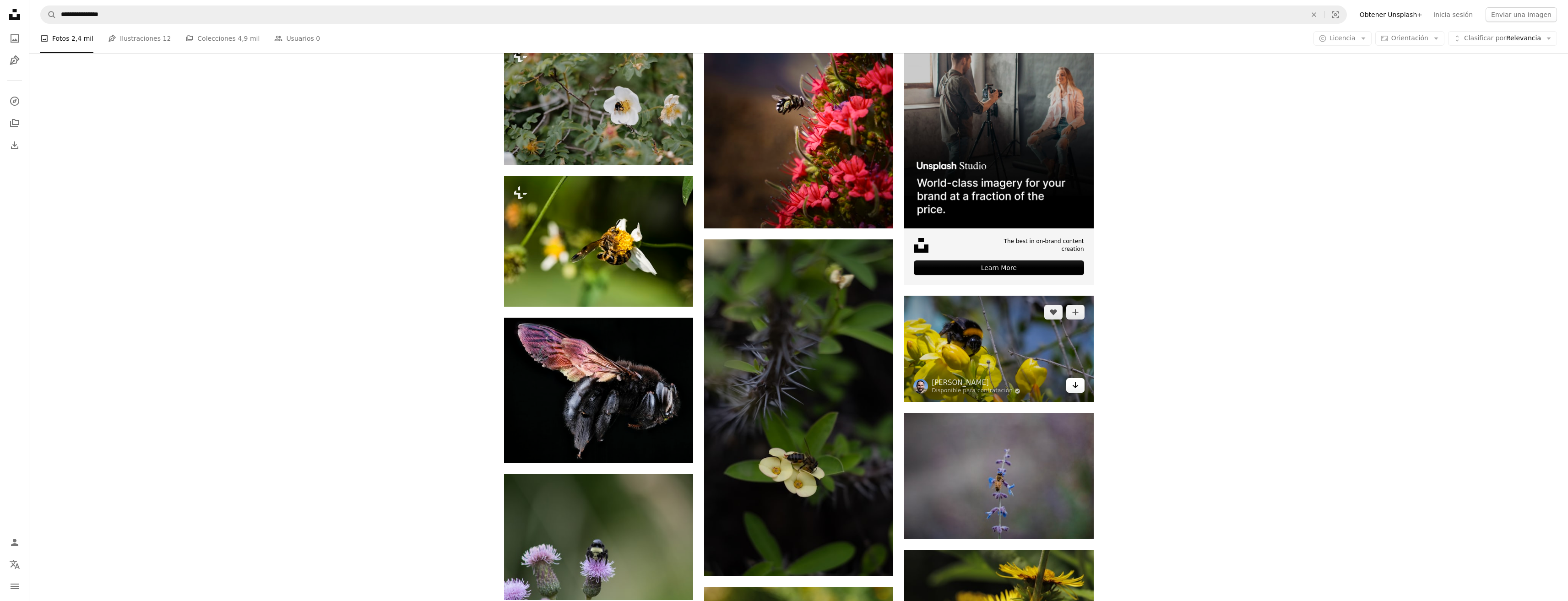
click at [1077, 384] on icon "Arrow pointing down" at bounding box center [1075, 385] width 7 height 11
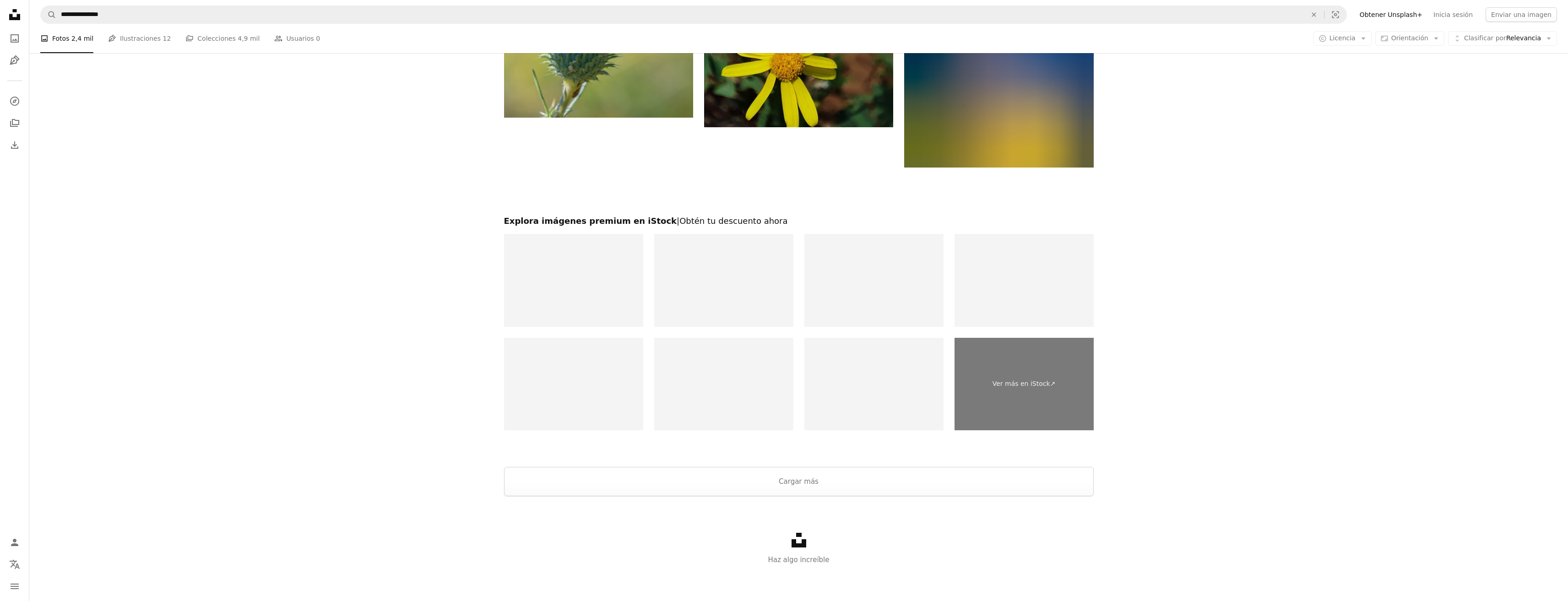
scroll to position [1422, 0]
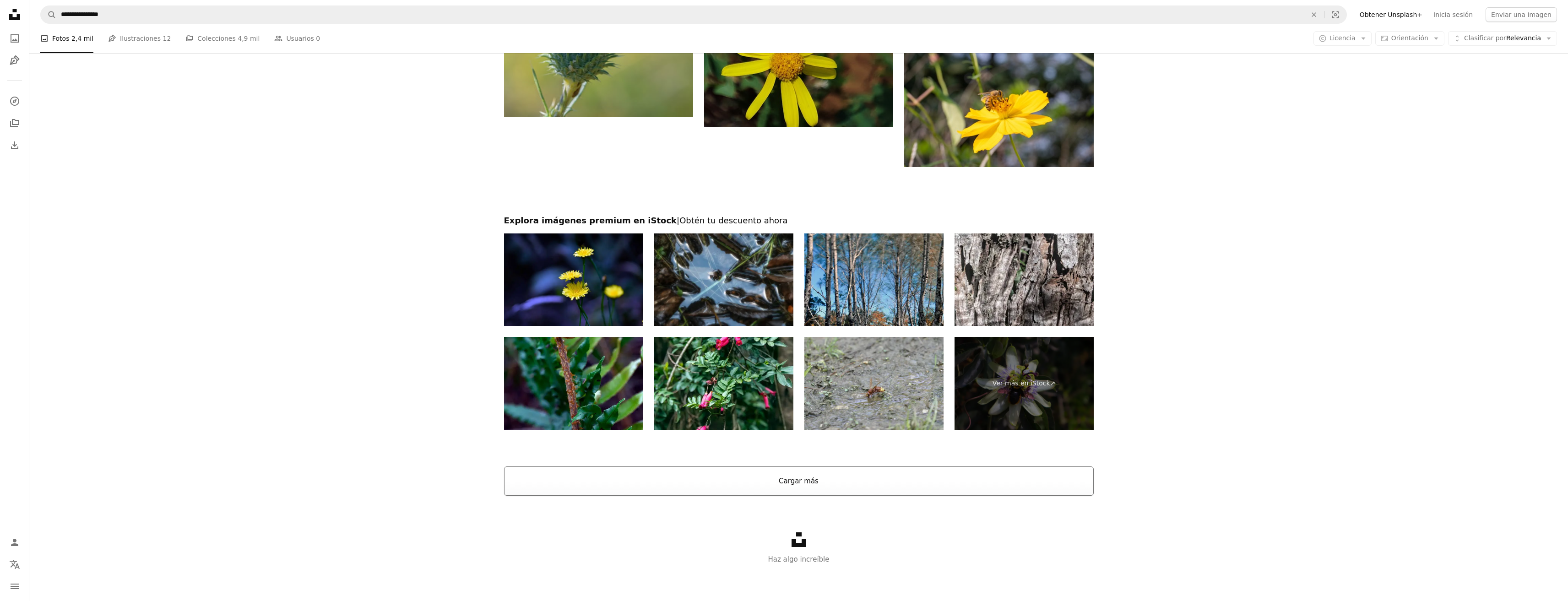
click at [796, 479] on button "Cargar más" at bounding box center [798, 481] width 590 height 29
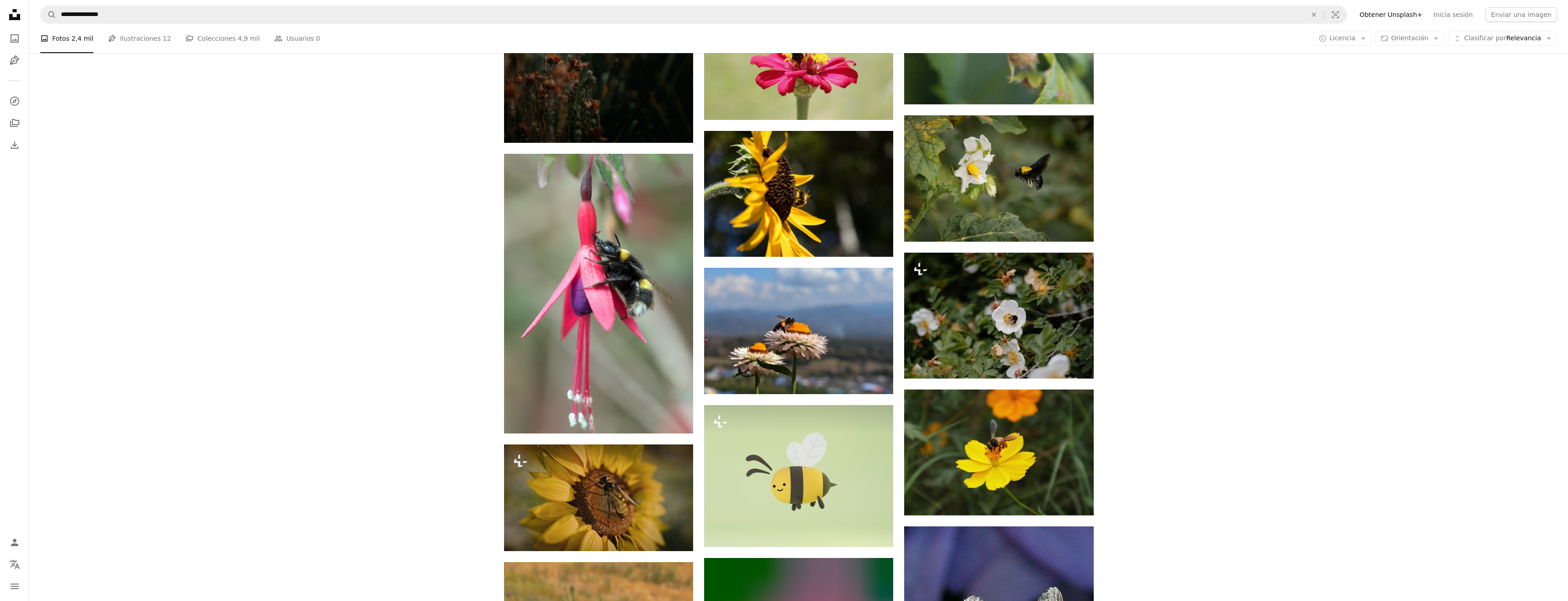
scroll to position [2246, 0]
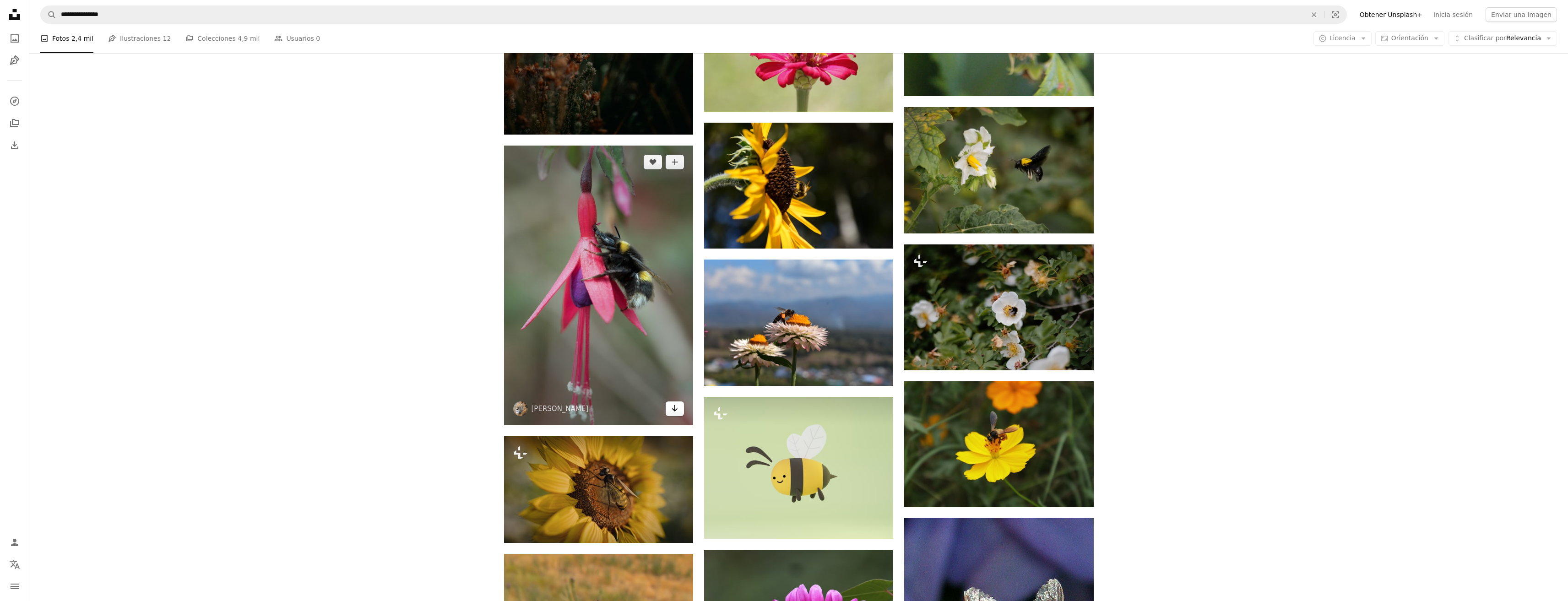
click at [676, 405] on icon "Arrow pointing down" at bounding box center [675, 408] width 7 height 11
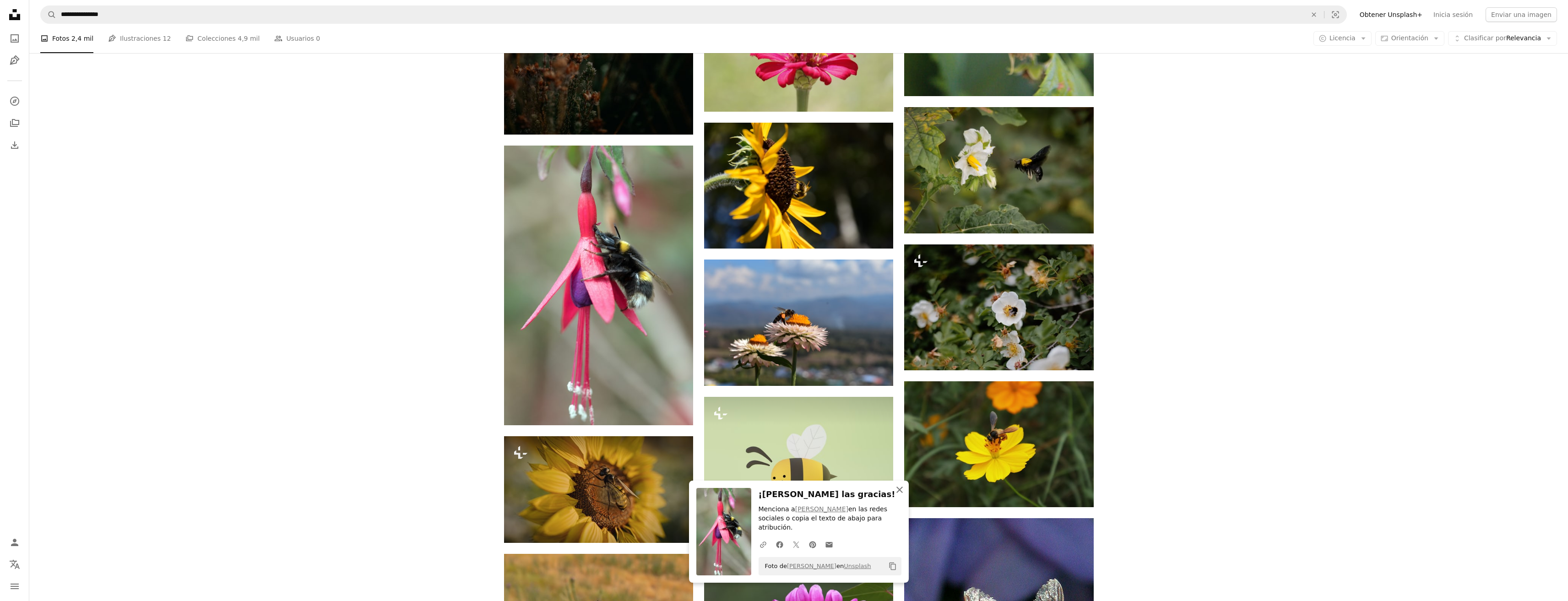
click at [902, 495] on icon "An X shape" at bounding box center [899, 490] width 11 height 11
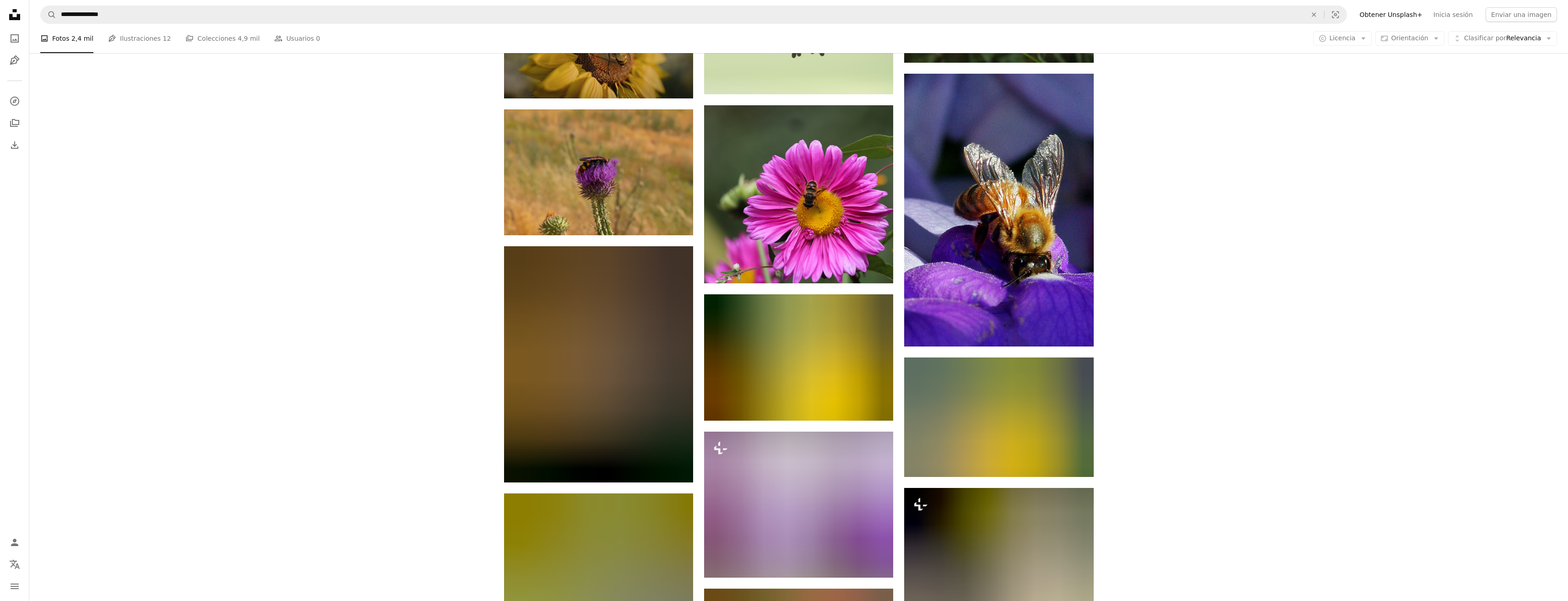
scroll to position [2704, 0]
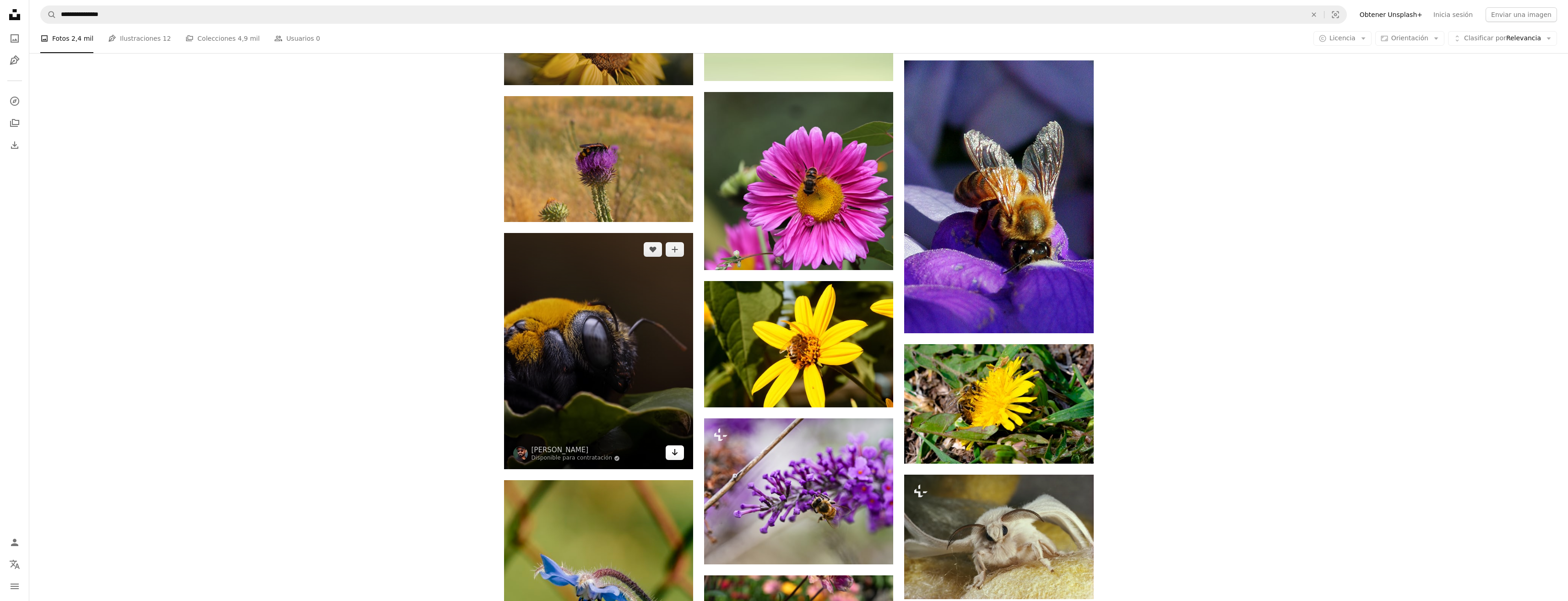
click at [675, 455] on icon "Arrow pointing down" at bounding box center [675, 452] width 7 height 11
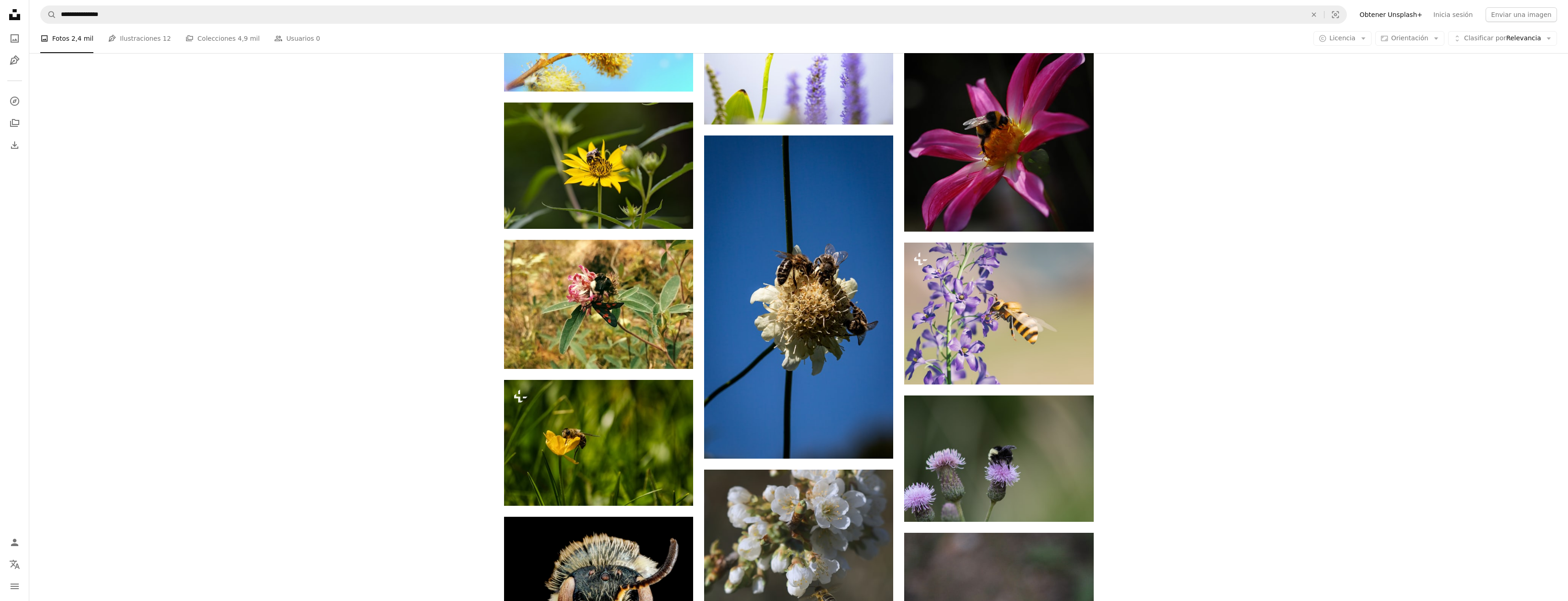
scroll to position [4489, 0]
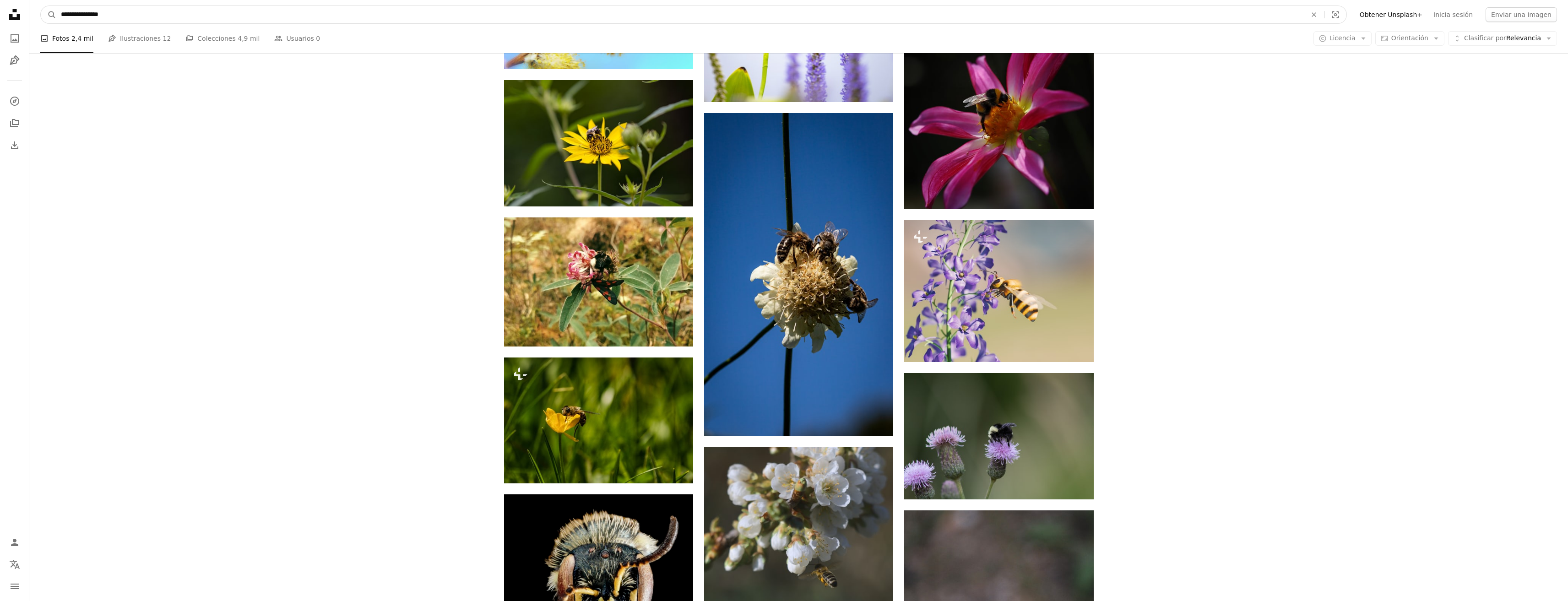
drag, startPoint x: 113, startPoint y: 12, endPoint x: 60, endPoint y: 18, distance: 53.3
click at [60, 18] on input "**********" at bounding box center [680, 15] width 1248 height 17
type input "**********"
click button "A magnifying glass" at bounding box center [48, 15] width 15 height 17
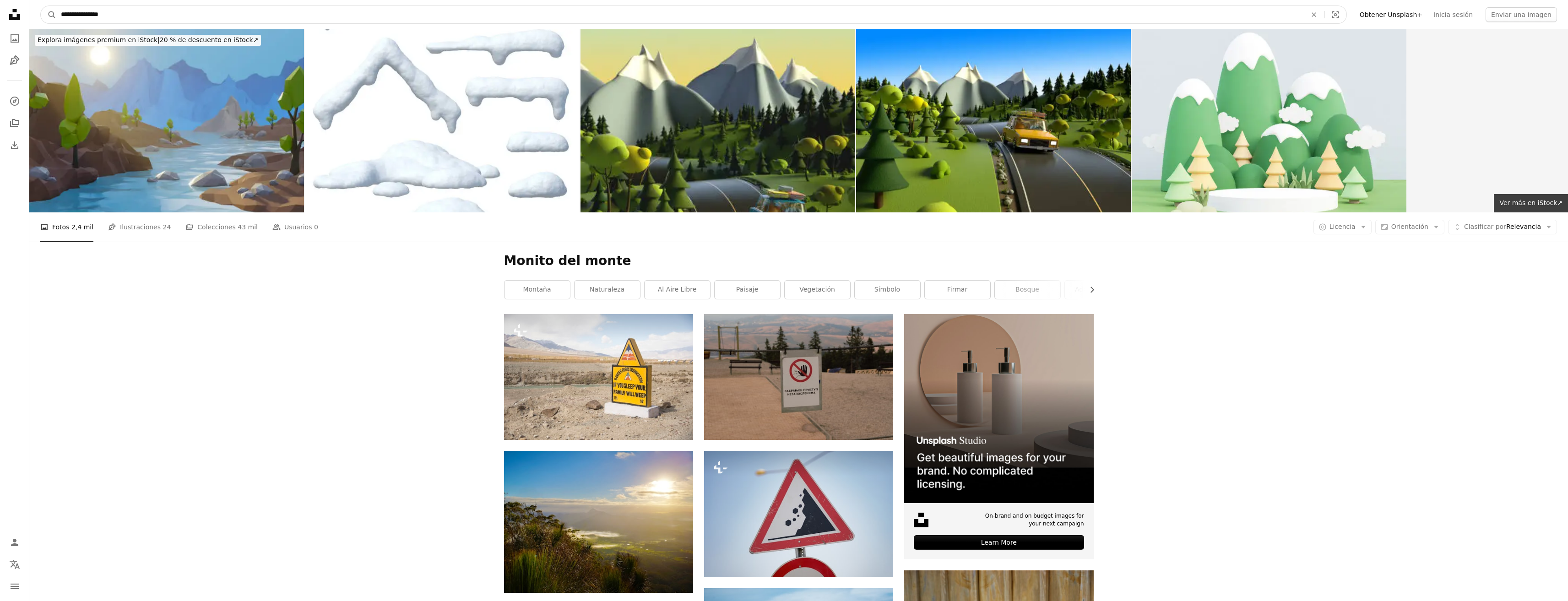
click at [142, 12] on input "**********" at bounding box center [680, 15] width 1248 height 17
type input "**********"
click button "A magnifying glass" at bounding box center [48, 15] width 15 height 17
